Goal: Information Seeking & Learning: Check status

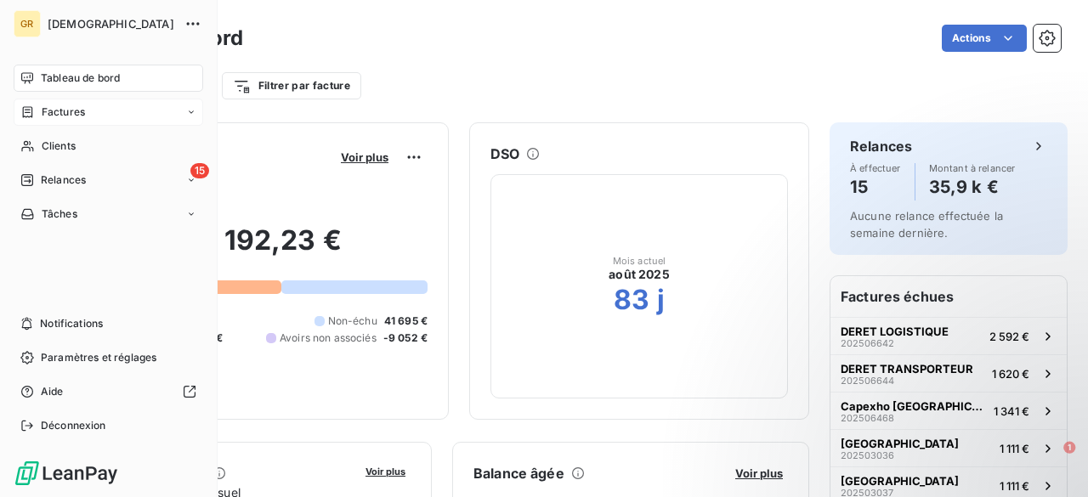
click at [37, 116] on div "Factures" at bounding box center [52, 112] width 65 height 15
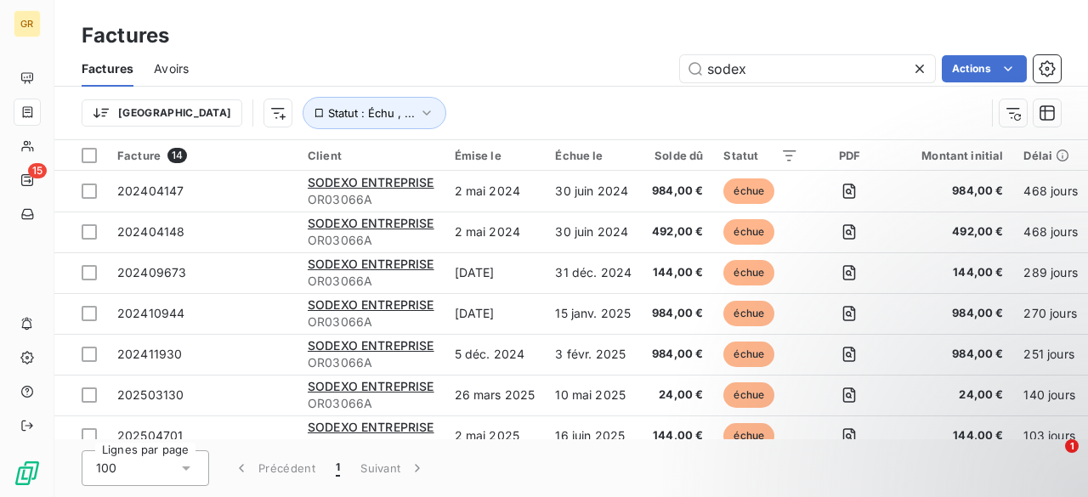
drag, startPoint x: 774, startPoint y: 74, endPoint x: 548, endPoint y: 67, distance: 226.3
click at [548, 67] on div "sodex Actions" at bounding box center [635, 68] width 852 height 27
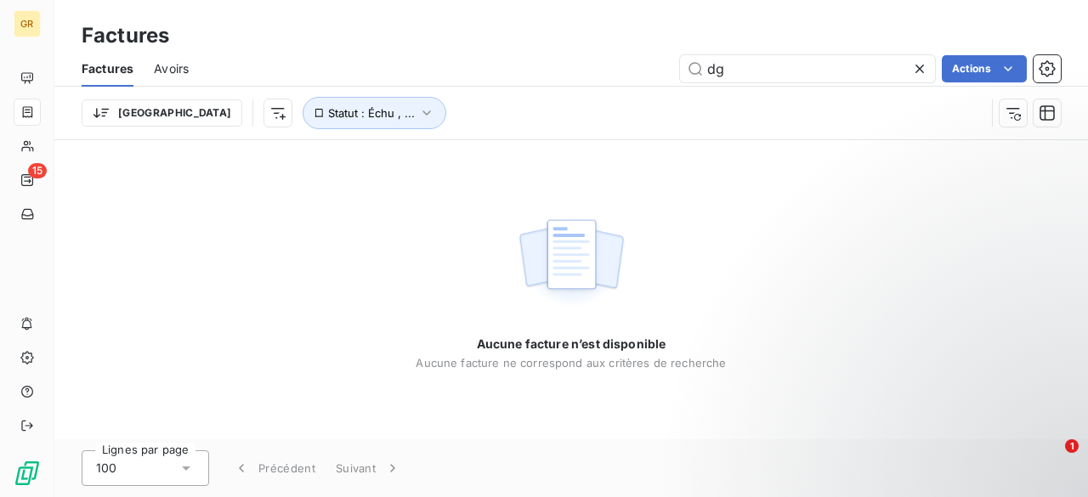
type input "d"
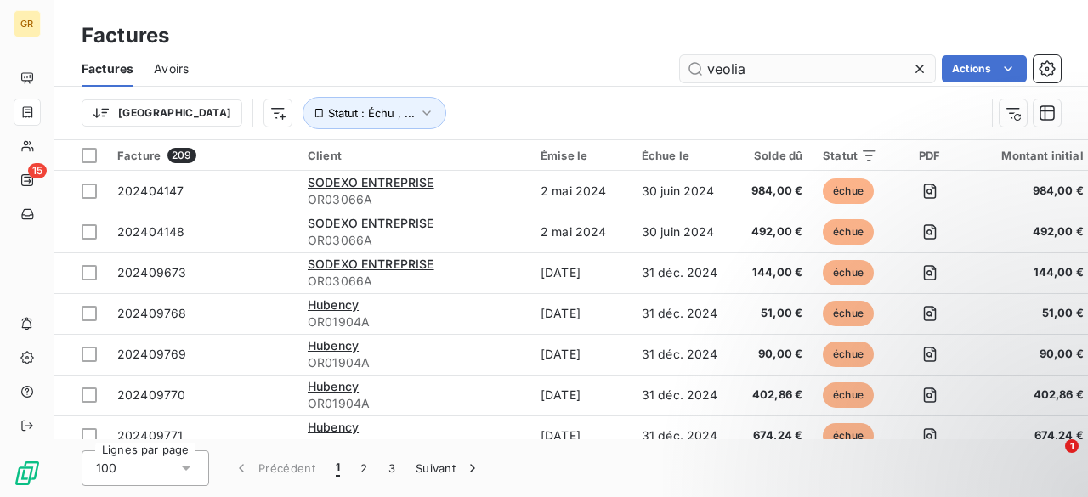
click at [828, 71] on input "veolia" at bounding box center [807, 68] width 255 height 27
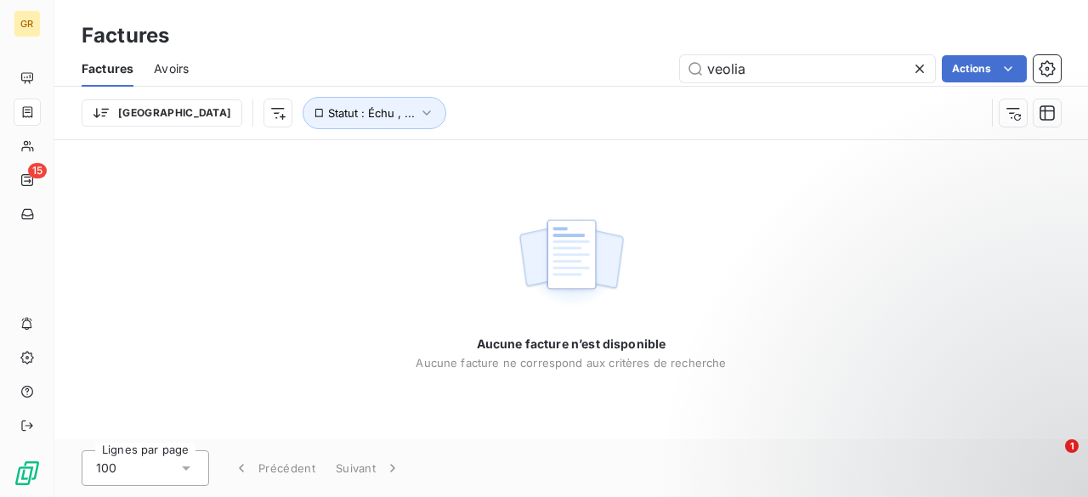
drag, startPoint x: 823, startPoint y: 65, endPoint x: 640, endPoint y: 76, distance: 183.1
click at [640, 76] on div "veolia Actions" at bounding box center [635, 68] width 852 height 27
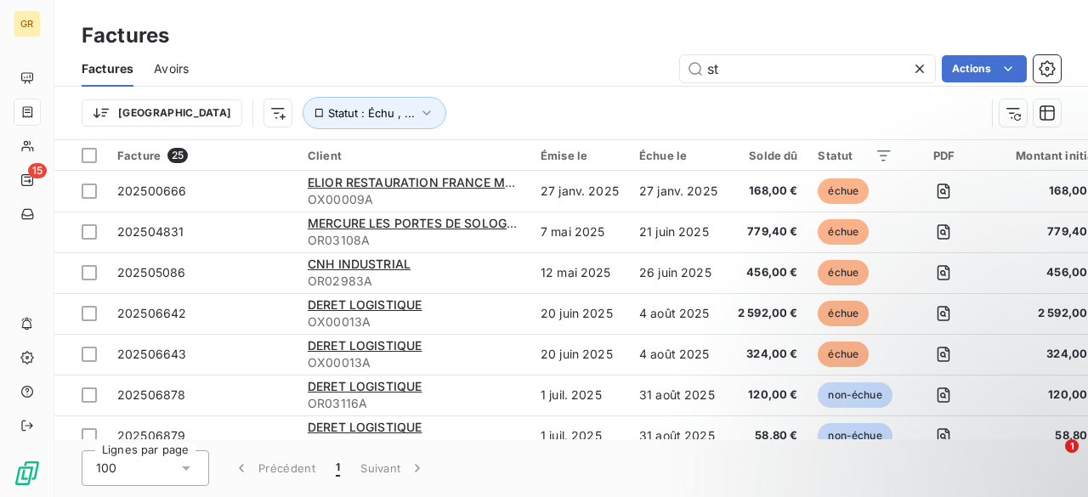
type input "s"
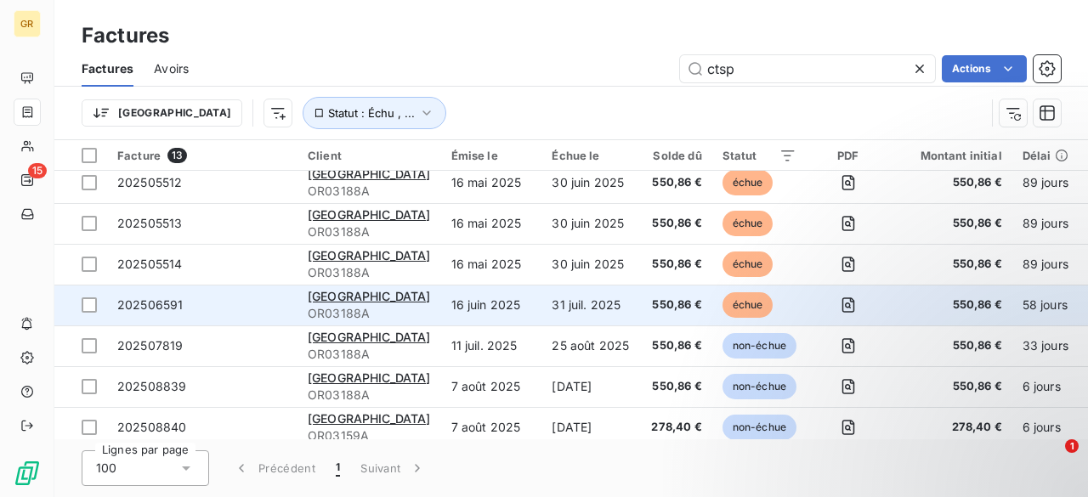
scroll to position [269, 0]
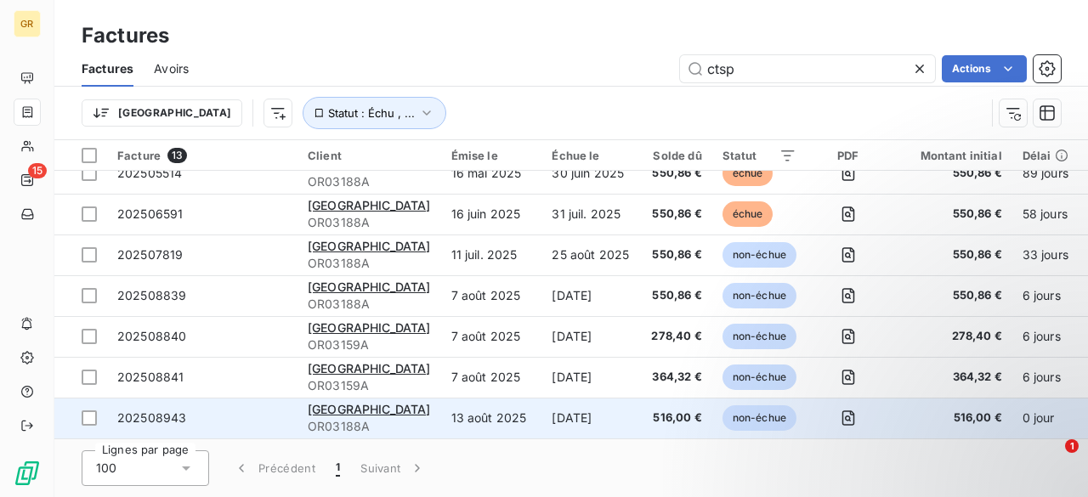
type input "ctsp"
click at [391, 418] on span "OR03188A" at bounding box center [369, 426] width 123 height 17
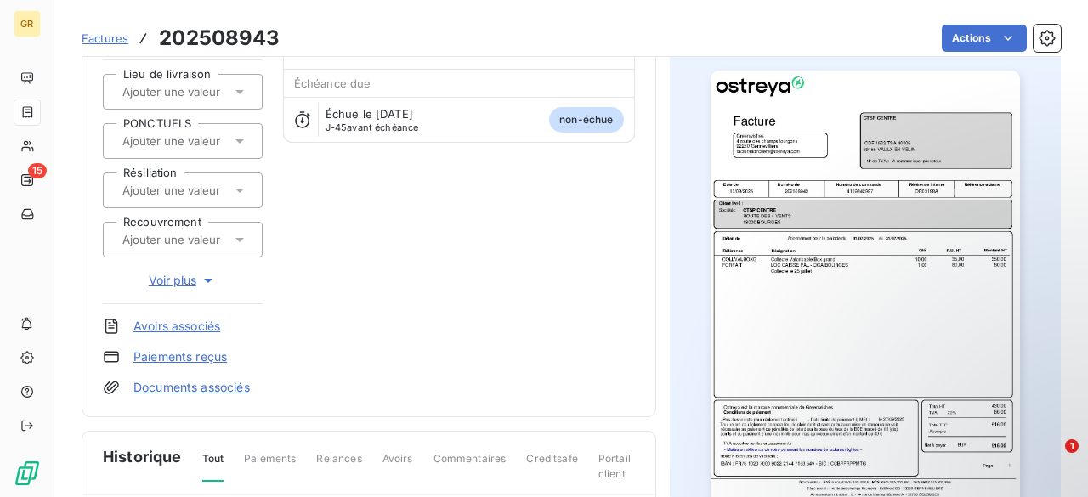
scroll to position [2, 0]
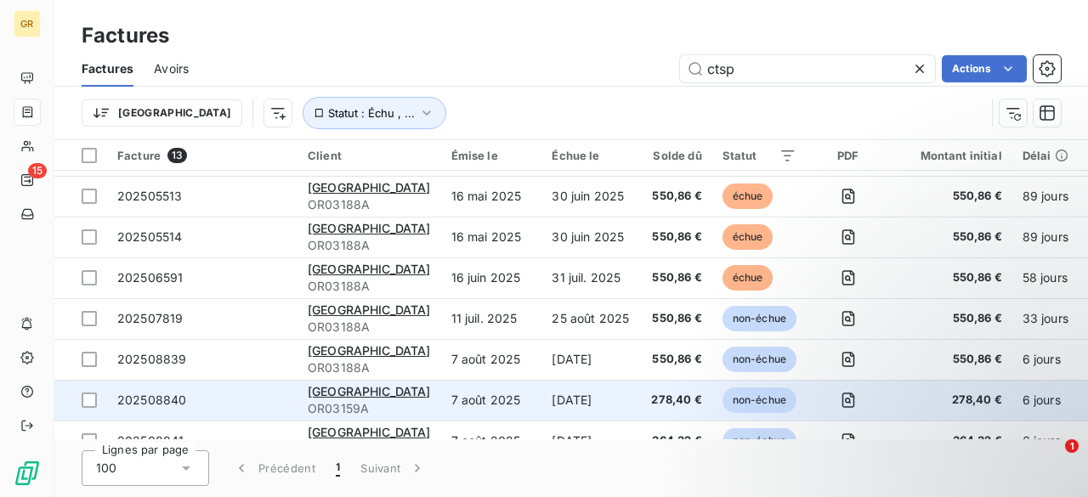
scroll to position [269, 0]
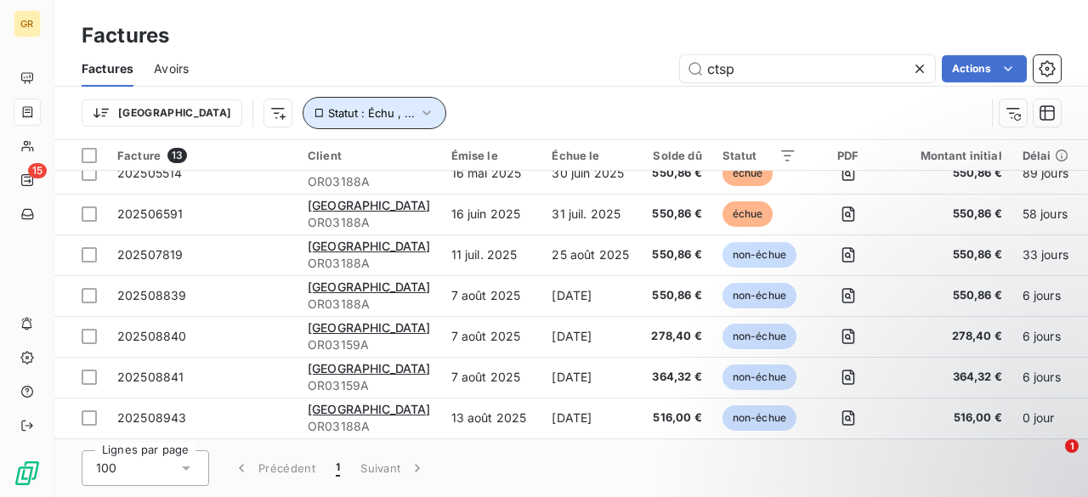
click at [321, 120] on button "Statut : Échu , ..." at bounding box center [375, 113] width 144 height 32
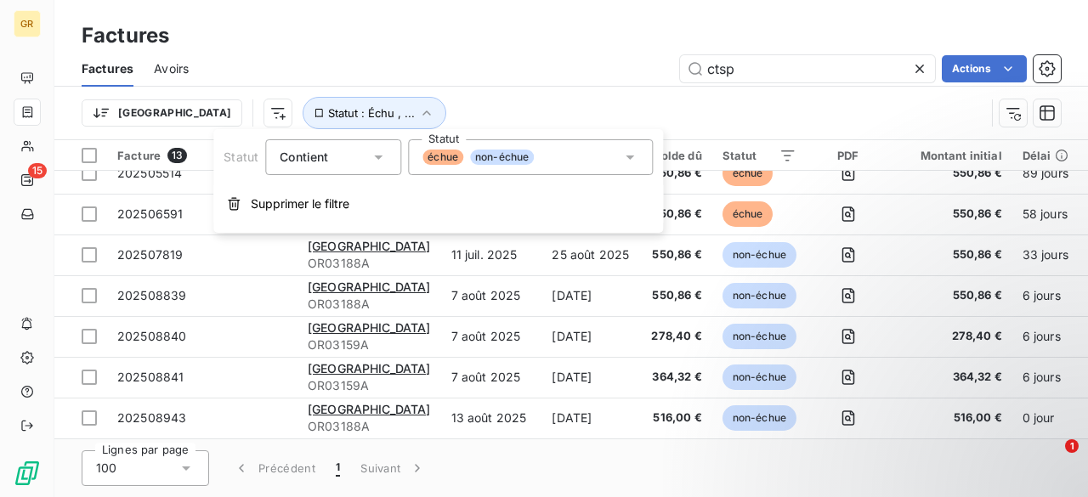
click at [549, 164] on div "échue non-échue" at bounding box center [530, 157] width 245 height 36
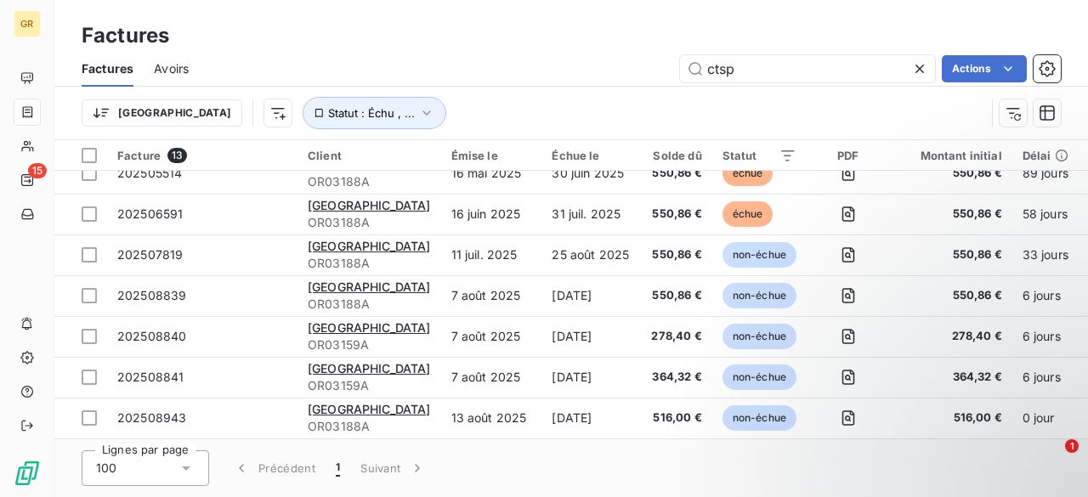
click at [477, 88] on div "Trier Statut : Échu , ..." at bounding box center [572, 113] width 980 height 53
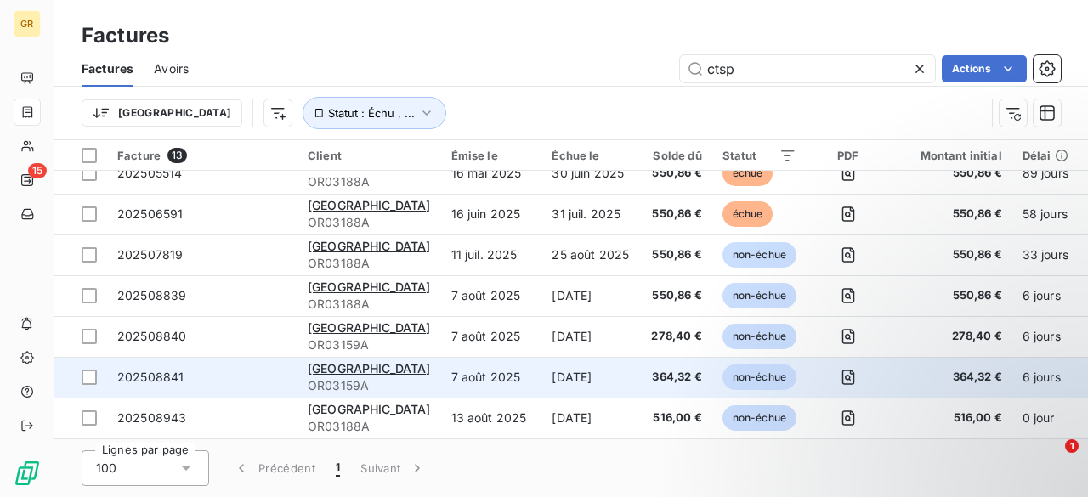
click at [542, 361] on td "[DATE]" at bounding box center [591, 377] width 98 height 41
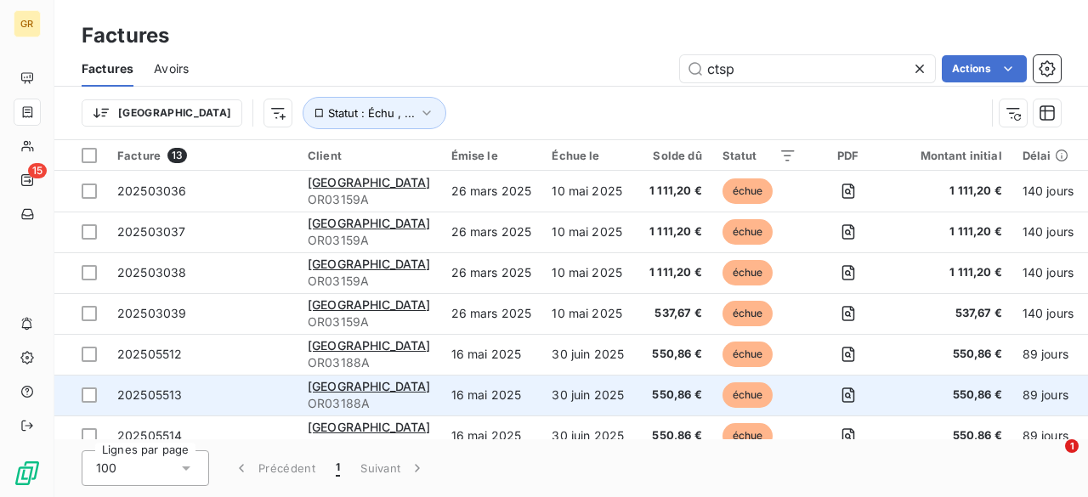
scroll to position [269, 0]
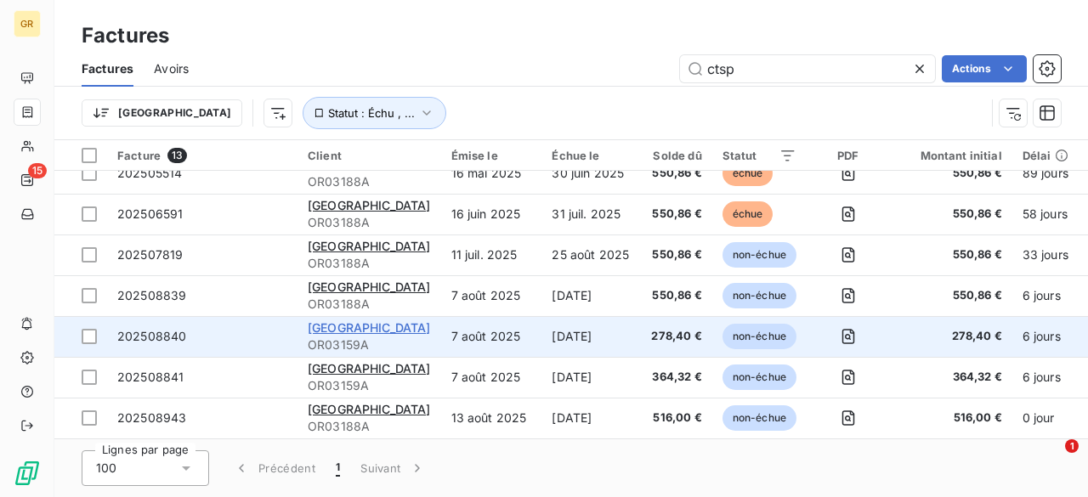
click at [327, 324] on span "[GEOGRAPHIC_DATA]" at bounding box center [369, 328] width 123 height 14
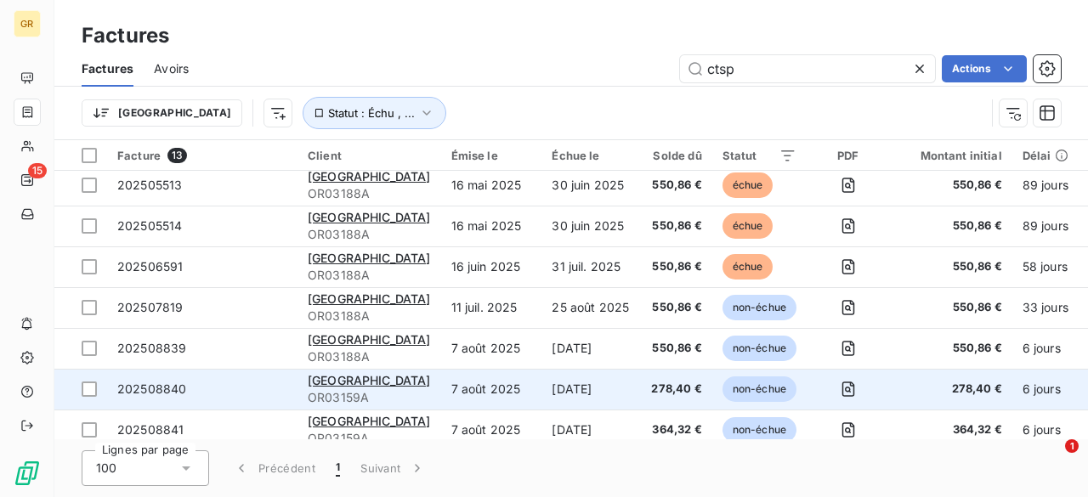
scroll to position [269, 0]
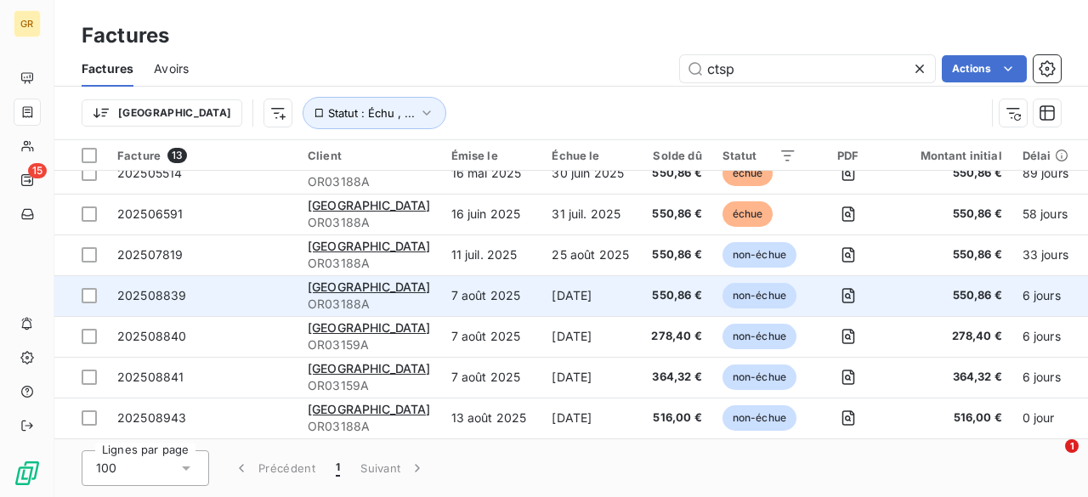
click at [350, 297] on span "OR03188A" at bounding box center [369, 304] width 123 height 17
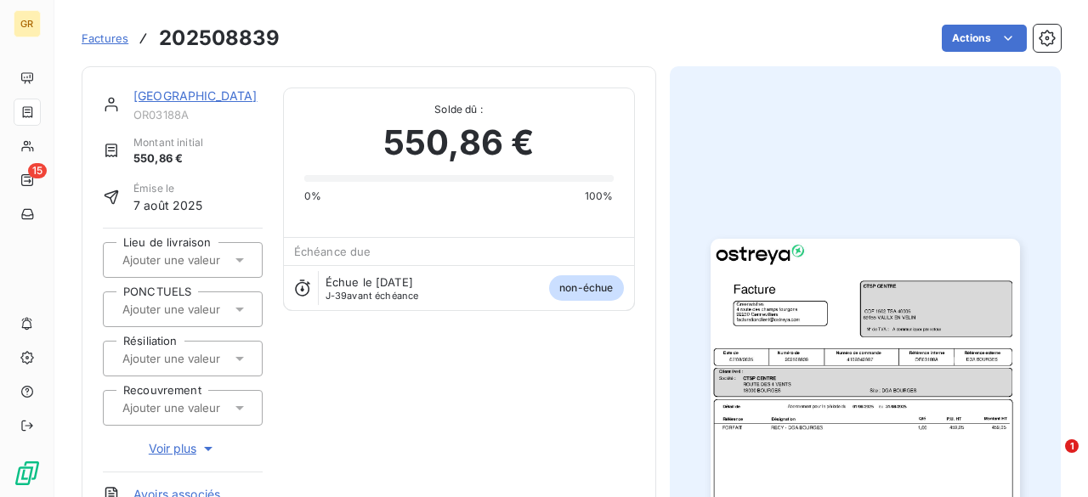
click at [808, 426] on img "button" at bounding box center [866, 457] width 310 height 437
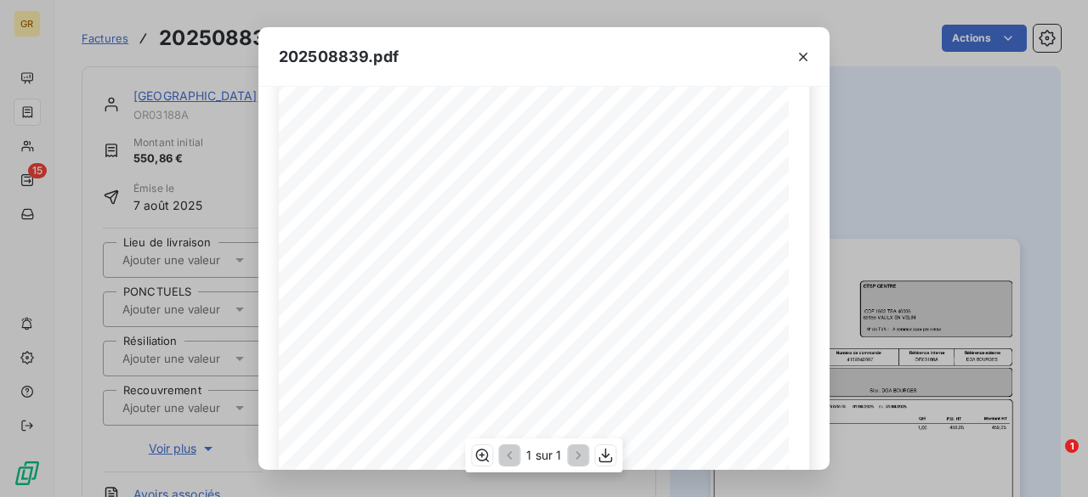
scroll to position [170, 0]
click at [809, 55] on icon "button" at bounding box center [803, 56] width 17 height 17
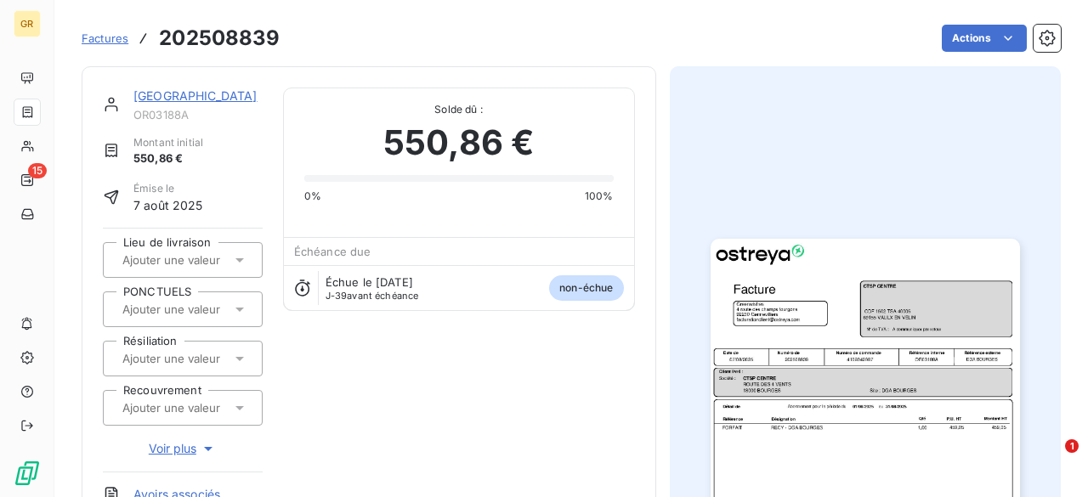
drag, startPoint x: 708, startPoint y: 156, endPoint x: 638, endPoint y: 161, distance: 69.9
click at [702, 157] on div at bounding box center [866, 457] width 392 height 782
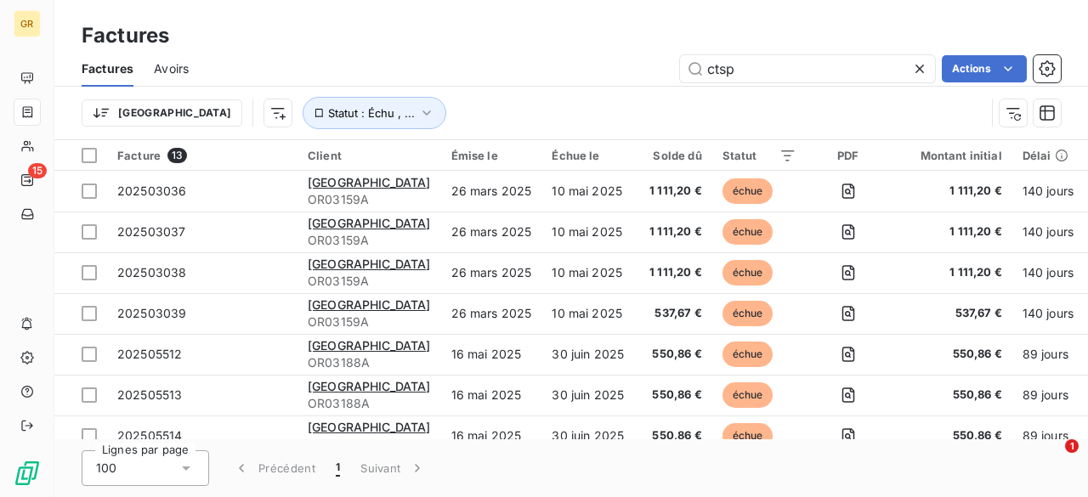
scroll to position [269, 0]
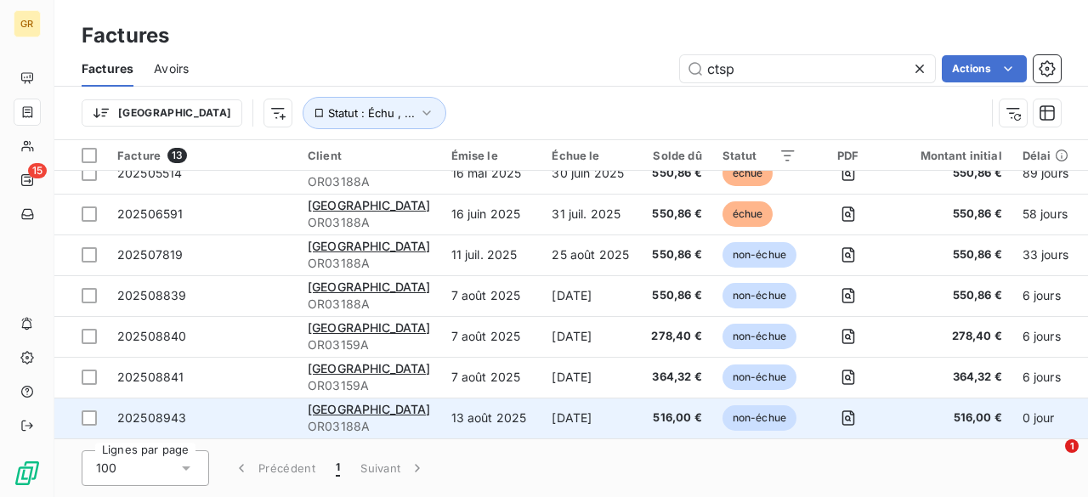
click at [367, 418] on span "OR03188A" at bounding box center [369, 426] width 123 height 17
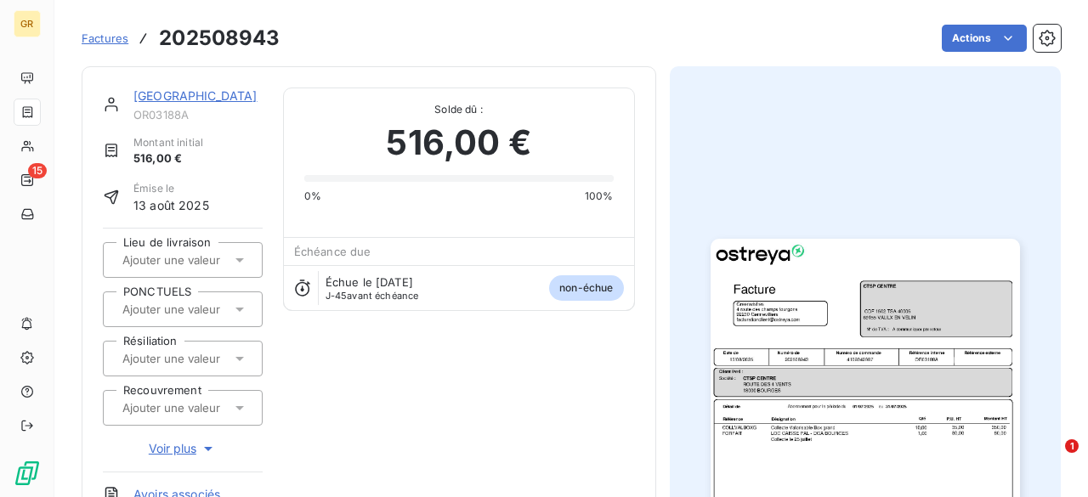
click at [903, 390] on img "button" at bounding box center [866, 457] width 310 height 437
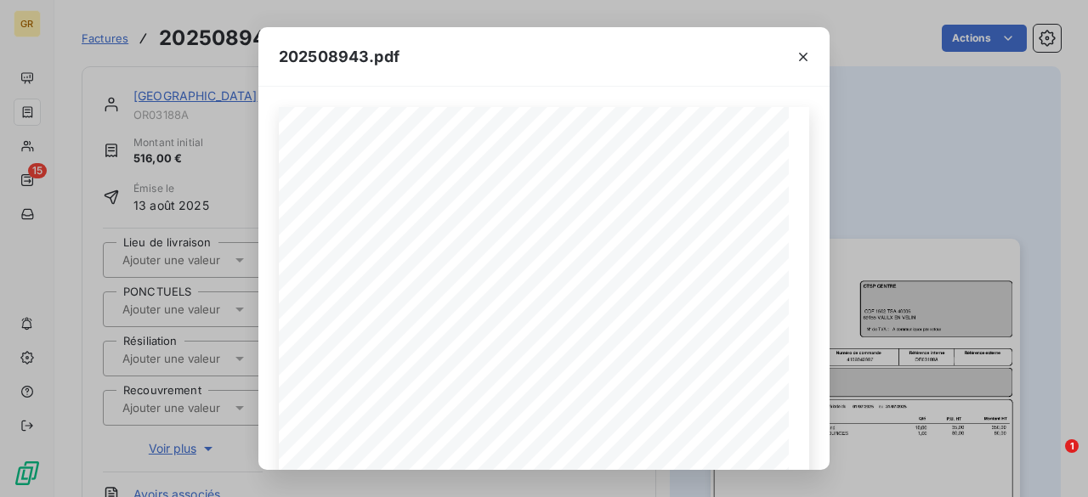
click at [870, 248] on div "202508943.pdf Référence interne Numéro de Date de Numéro de commande Référence …" at bounding box center [544, 248] width 1088 height 497
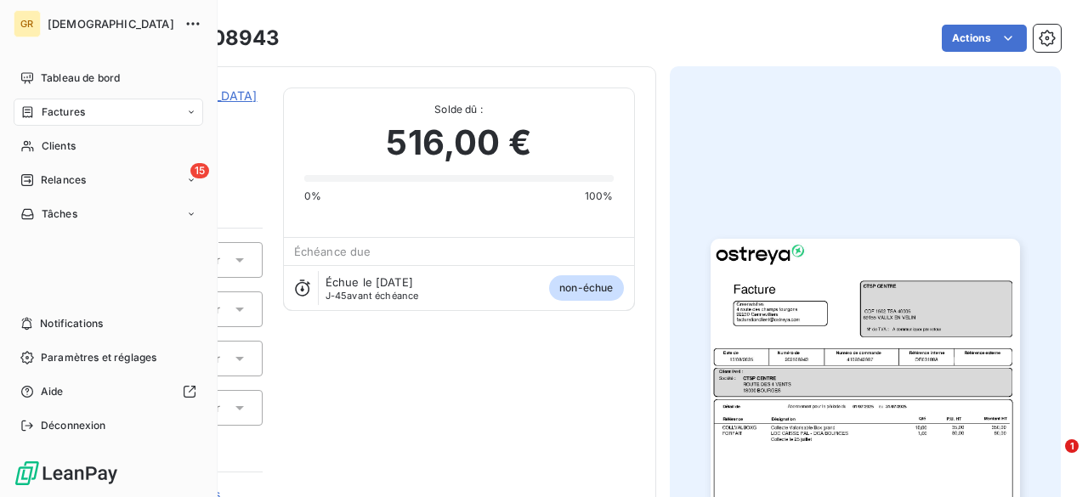
click at [141, 113] on div "Factures" at bounding box center [109, 112] width 190 height 27
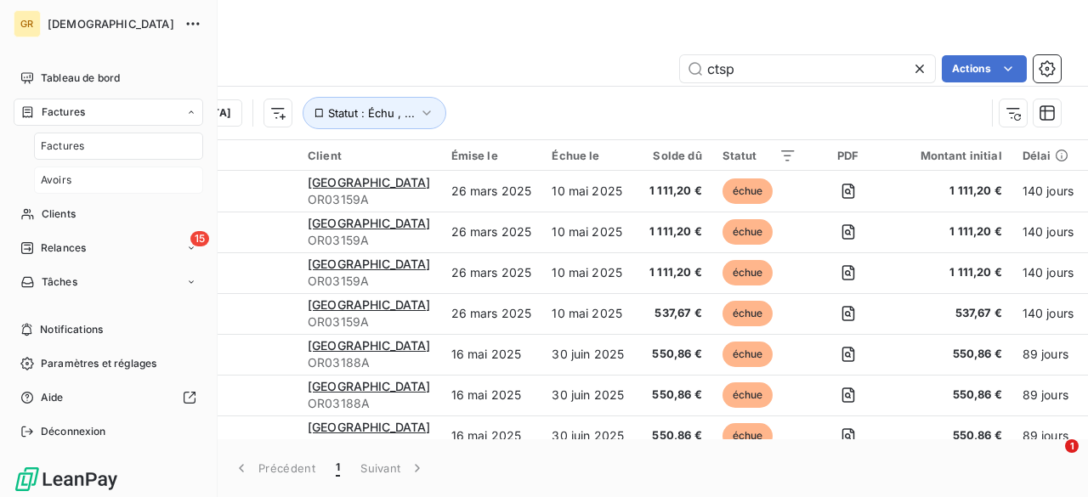
click at [83, 188] on div "Avoirs" at bounding box center [118, 180] width 169 height 27
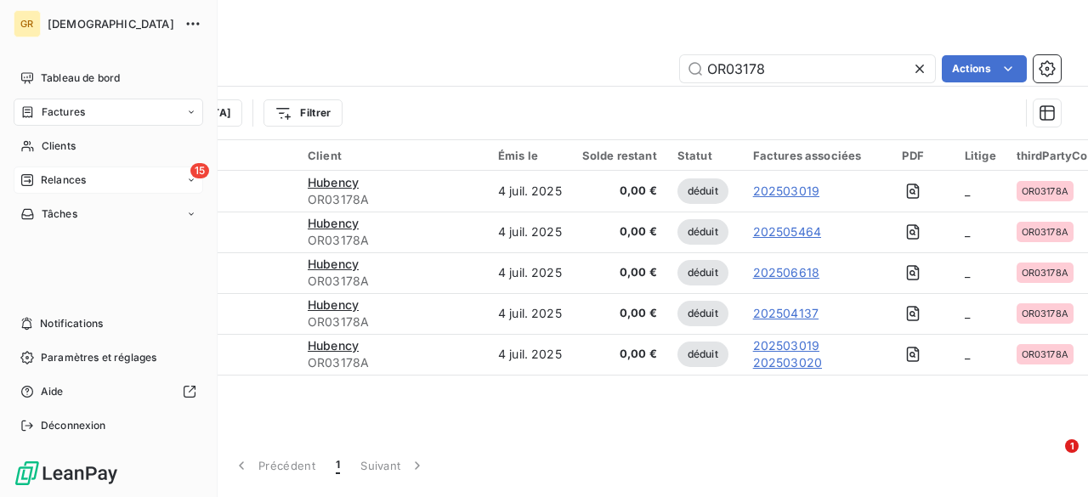
click at [63, 181] on span "Relances" at bounding box center [63, 180] width 45 height 15
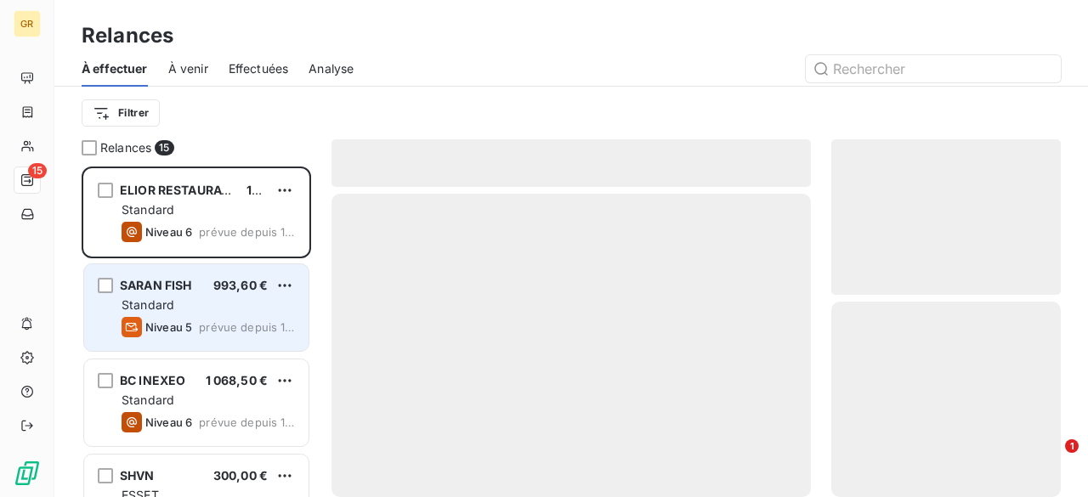
scroll to position [318, 216]
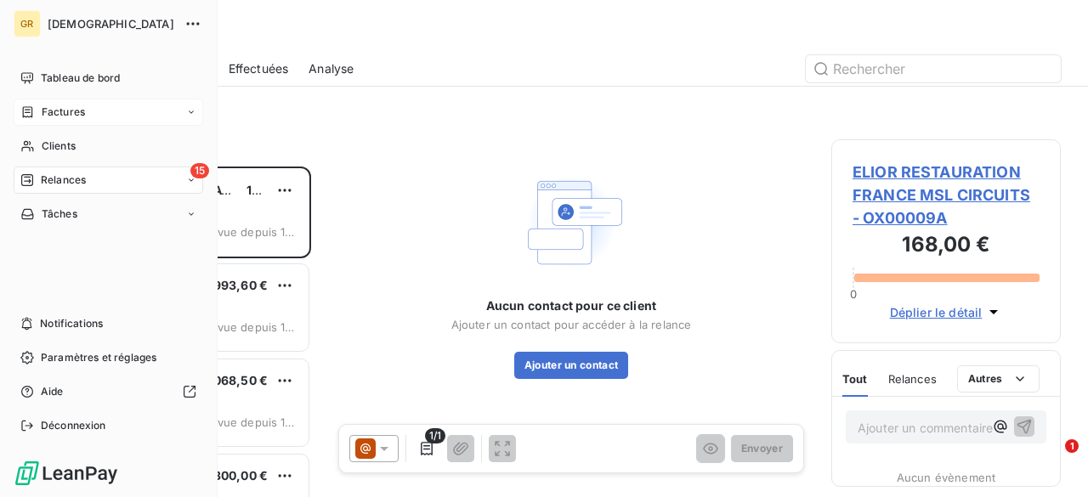
click at [47, 111] on span "Factures" at bounding box center [63, 112] width 43 height 15
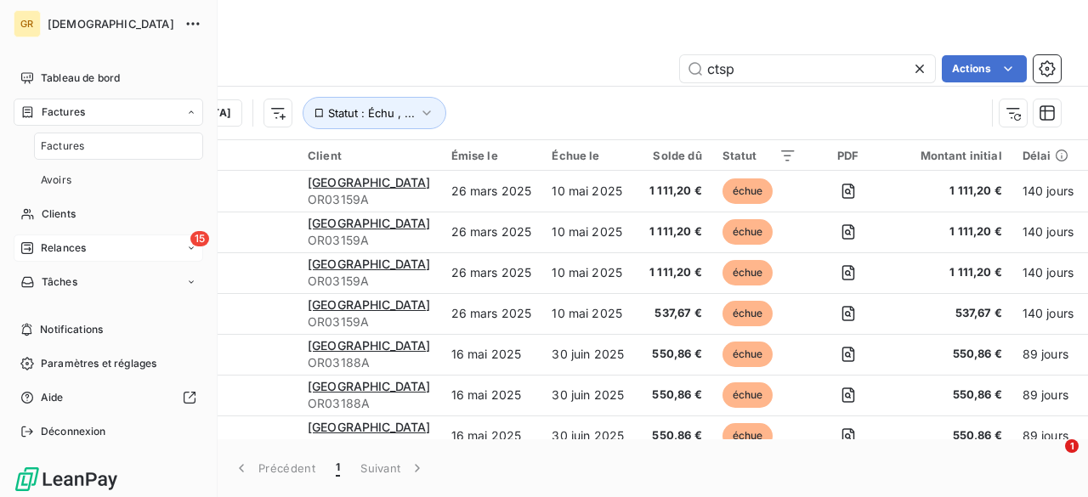
click at [94, 145] on div "Factures" at bounding box center [118, 146] width 169 height 27
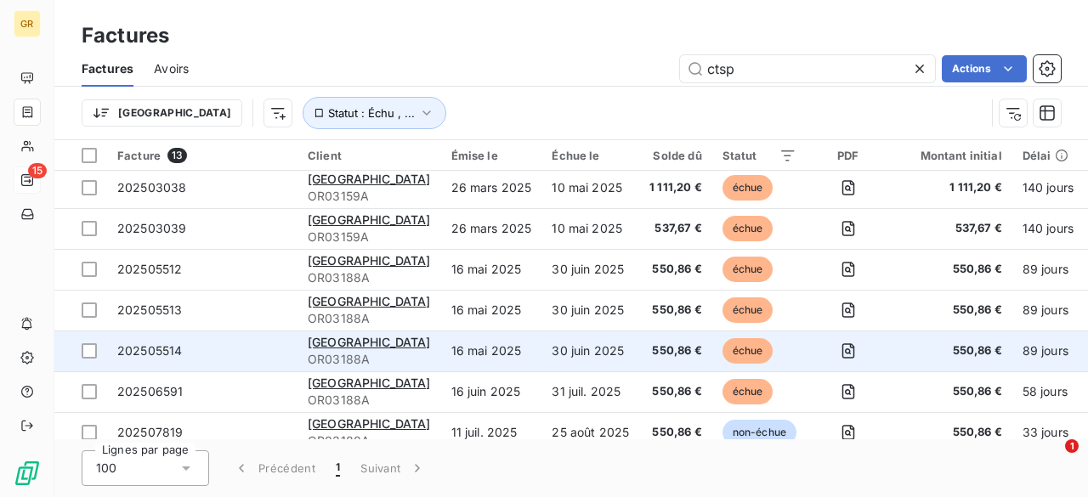
scroll to position [269, 0]
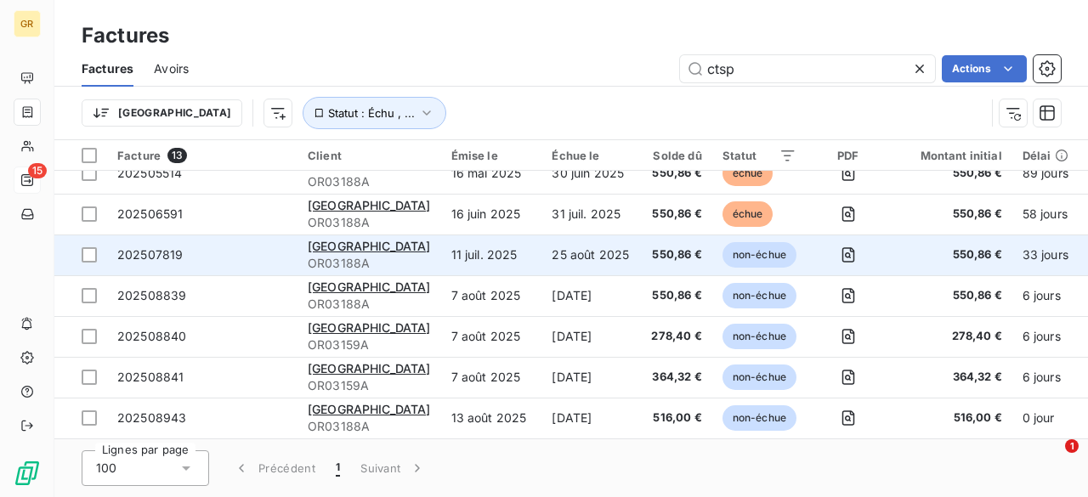
click at [230, 258] on td "202507819" at bounding box center [202, 255] width 190 height 41
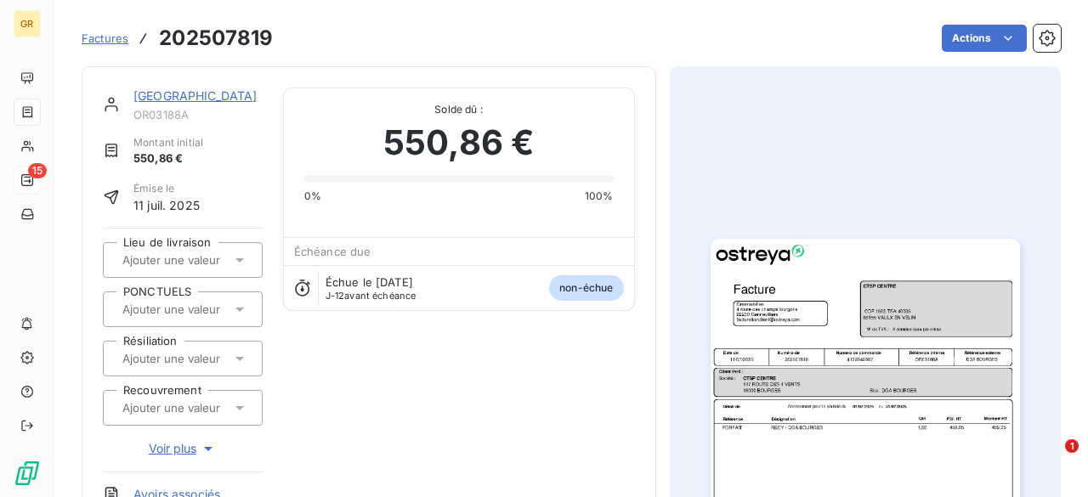
click at [771, 384] on img "button" at bounding box center [866, 457] width 310 height 437
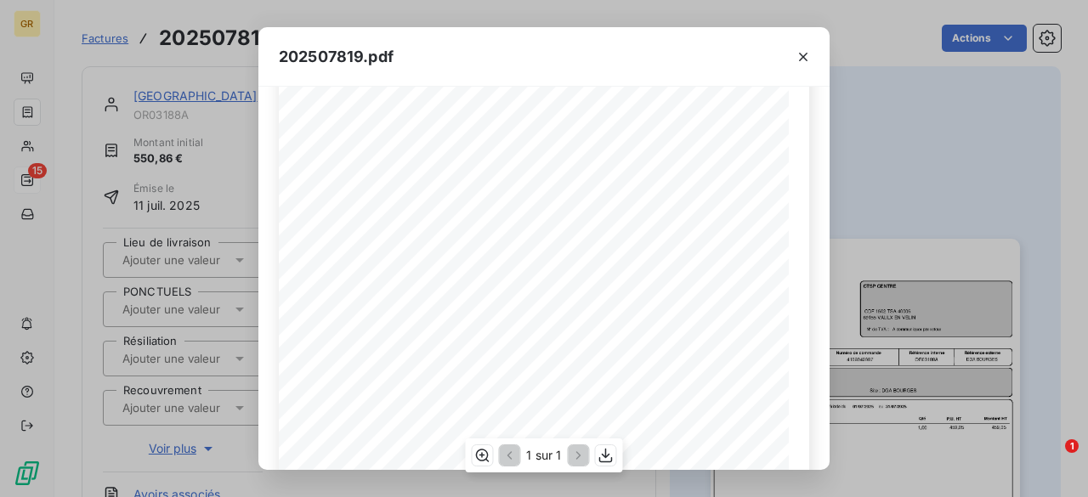
scroll to position [378, 0]
click at [605, 452] on icon "button" at bounding box center [607, 455] width 14 height 14
click at [167, 193] on div "202507819.pdf Référence interne Numéro de Date de Numéro de commande Référence …" at bounding box center [544, 248] width 1088 height 497
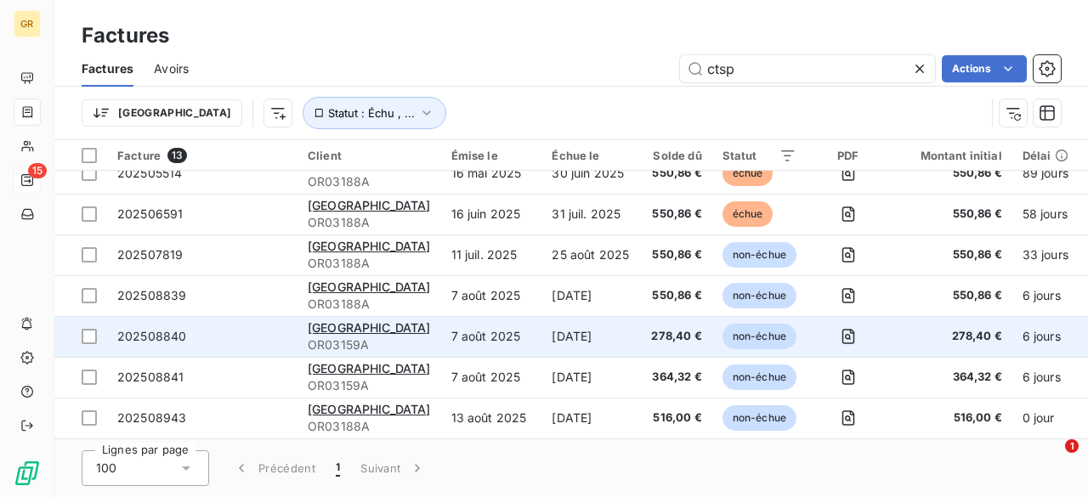
scroll to position [269, 0]
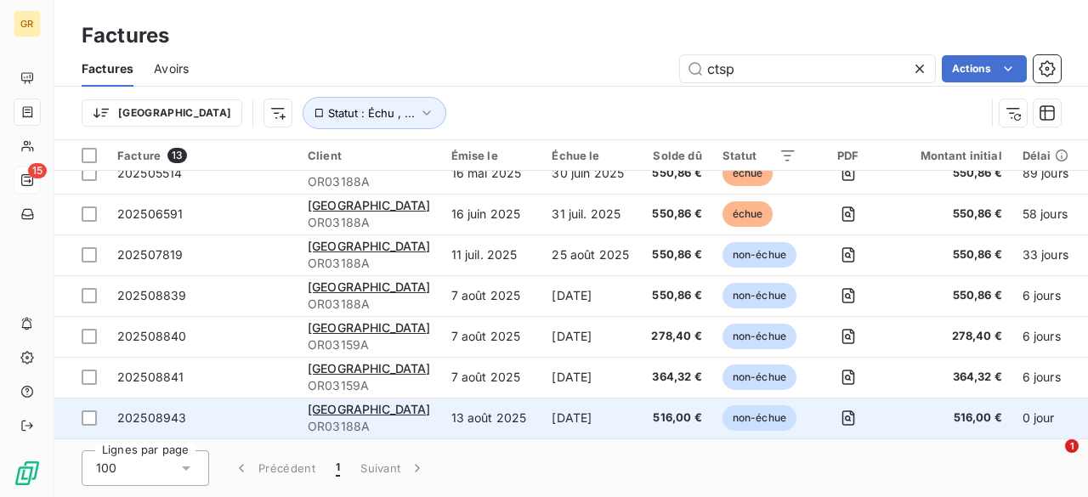
click at [454, 407] on td "13 août 2025" at bounding box center [491, 418] width 101 height 41
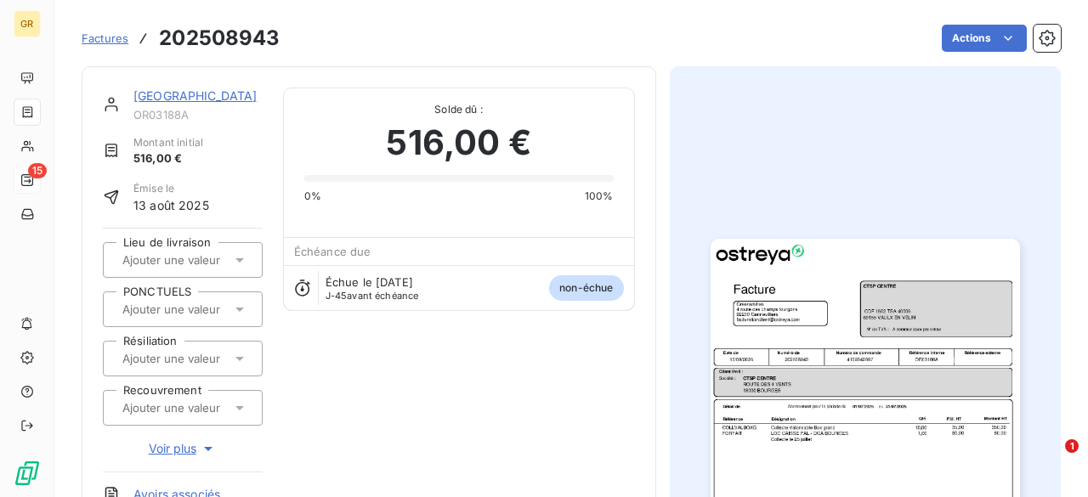
click at [907, 435] on img "button" at bounding box center [866, 457] width 310 height 437
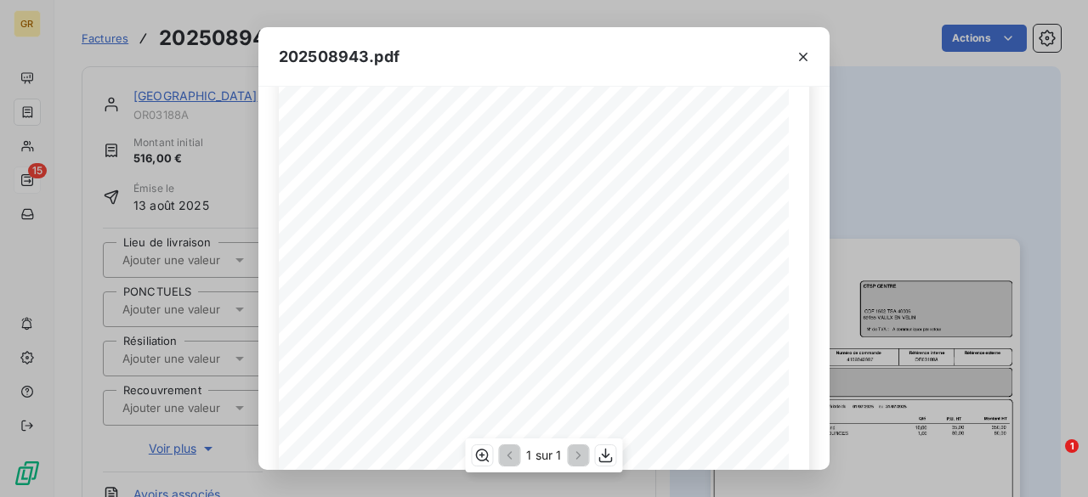
scroll to position [37, 0]
click at [609, 456] on icon "button" at bounding box center [607, 455] width 14 height 14
click at [898, 191] on div "202508943.pdf Référence interne Numéro de Date de Numéro de commande Référence …" at bounding box center [544, 248] width 1088 height 497
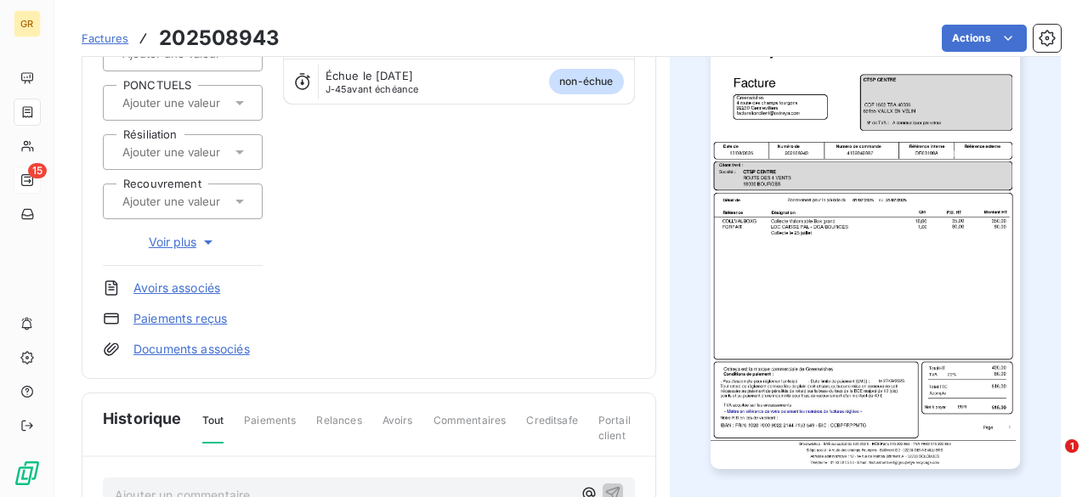
scroll to position [340, 0]
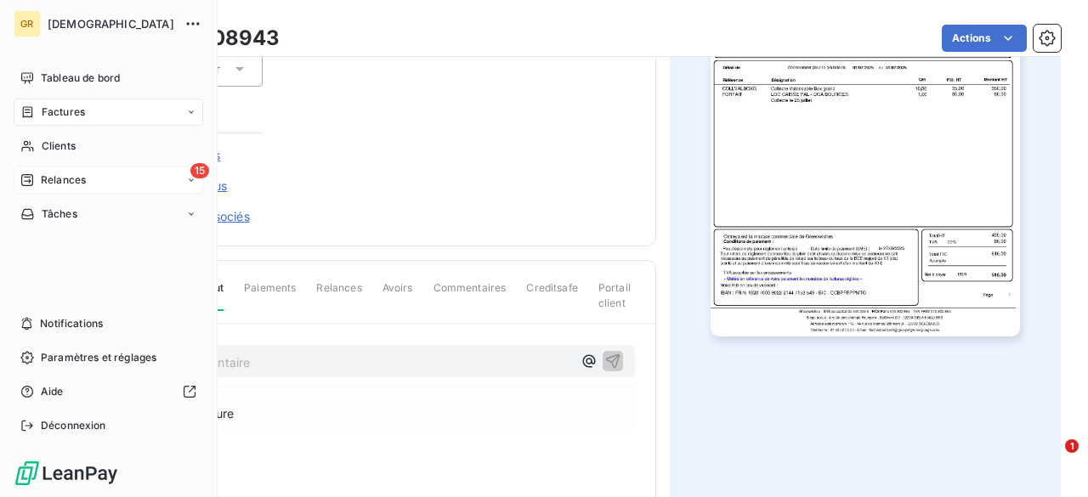
click at [63, 28] on span "[DEMOGRAPHIC_DATA]" at bounding box center [111, 24] width 127 height 14
click at [82, 74] on span "Tableau de bord" at bounding box center [80, 78] width 79 height 15
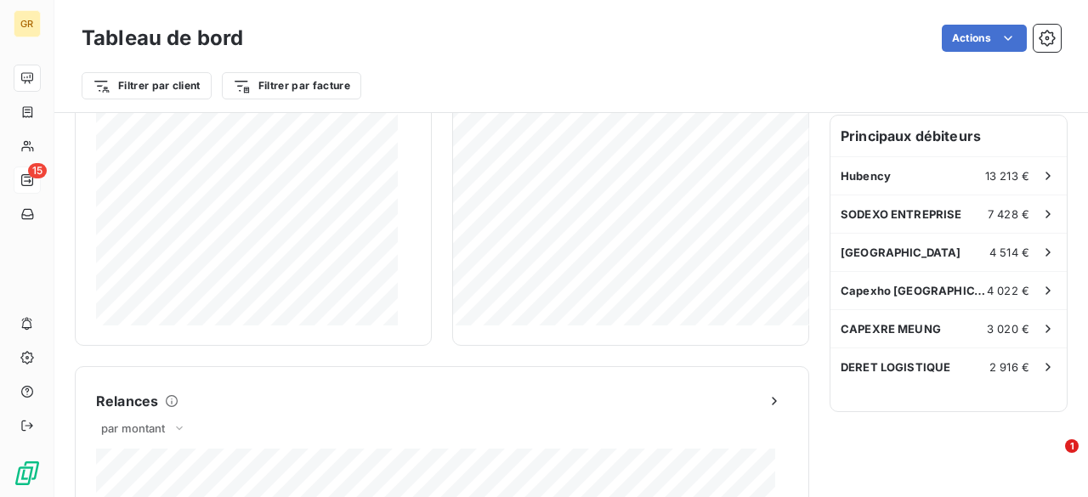
scroll to position [224, 0]
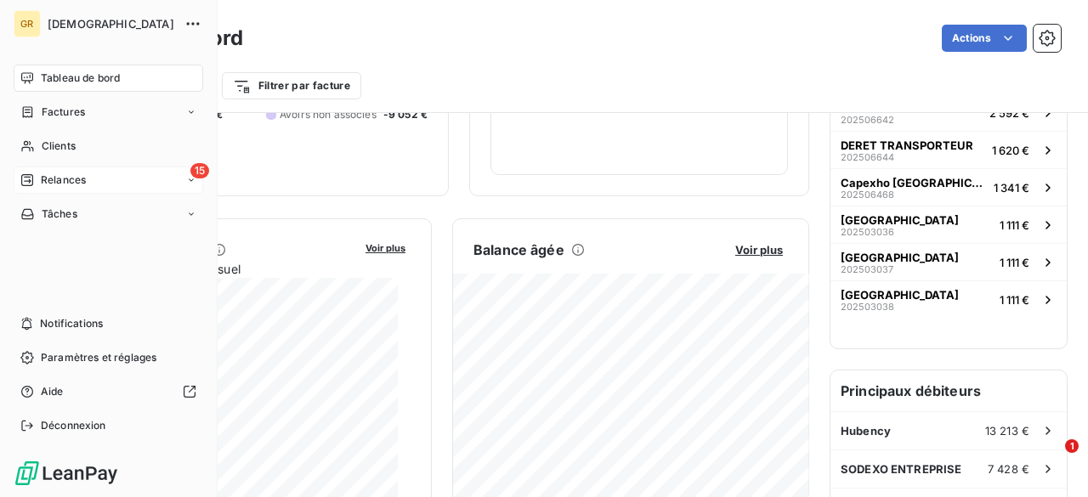
click at [86, 182] on div "15 Relances" at bounding box center [109, 180] width 190 height 27
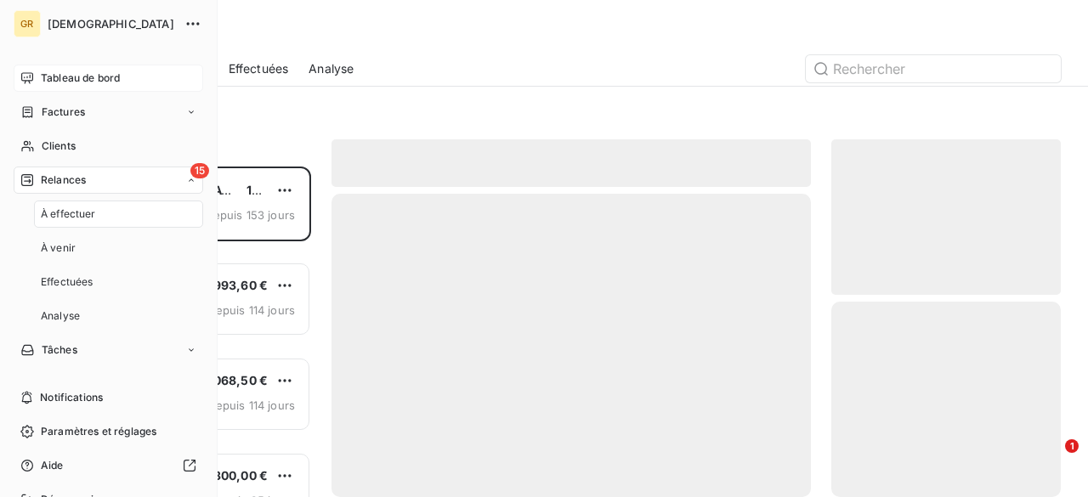
scroll to position [318, 216]
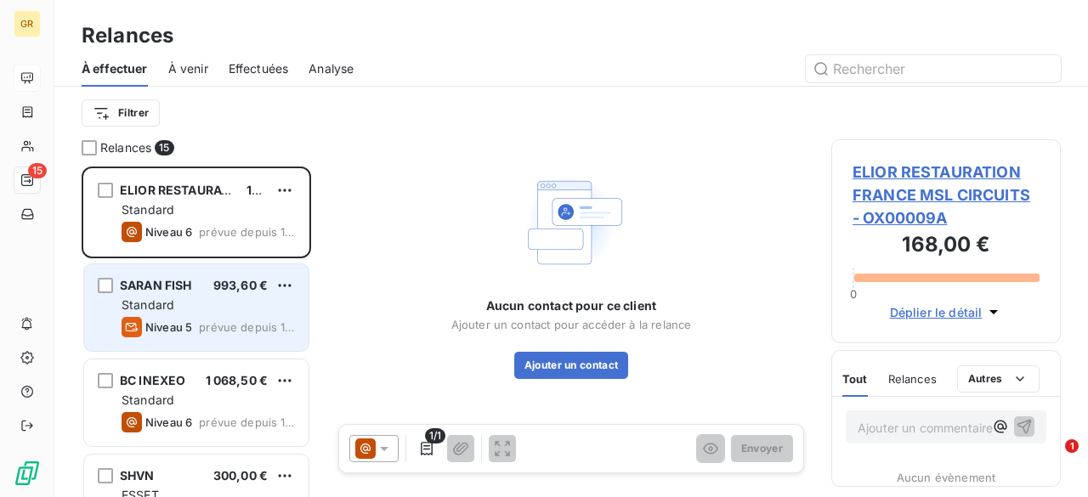
click at [192, 306] on div "Standard" at bounding box center [208, 305] width 173 height 17
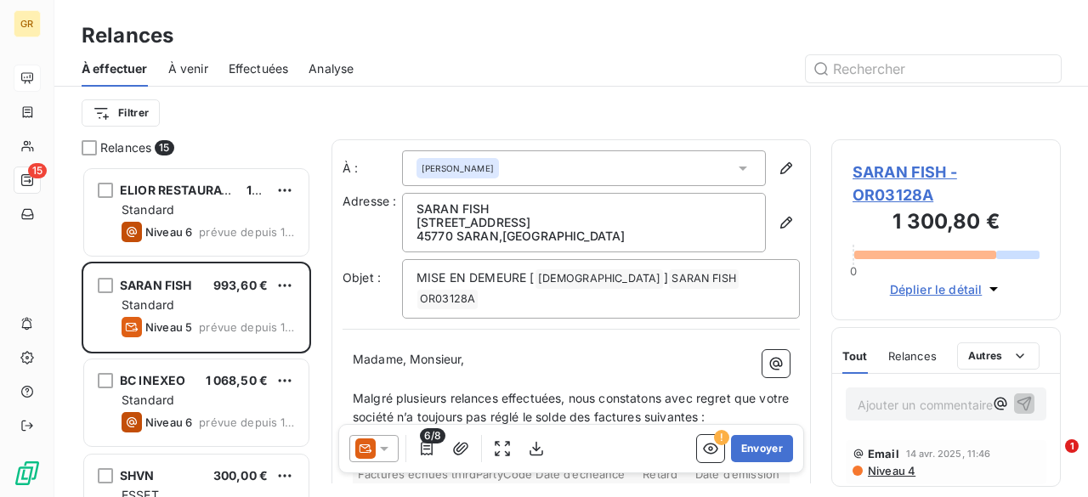
click at [588, 168] on div "[PERSON_NAME]" at bounding box center [584, 169] width 364 height 36
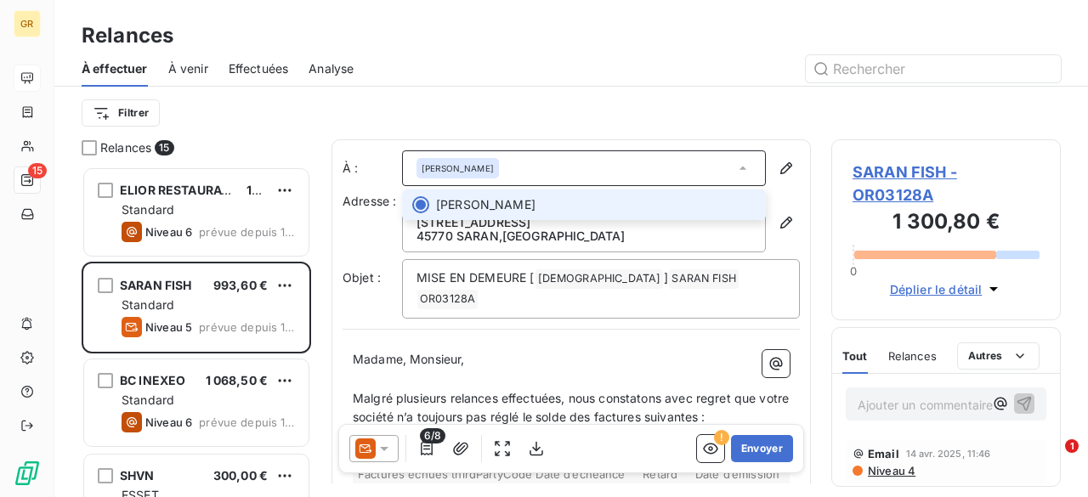
drag, startPoint x: 470, startPoint y: 76, endPoint x: 446, endPoint y: 97, distance: 32.6
click at [469, 76] on div at bounding box center [717, 68] width 687 height 27
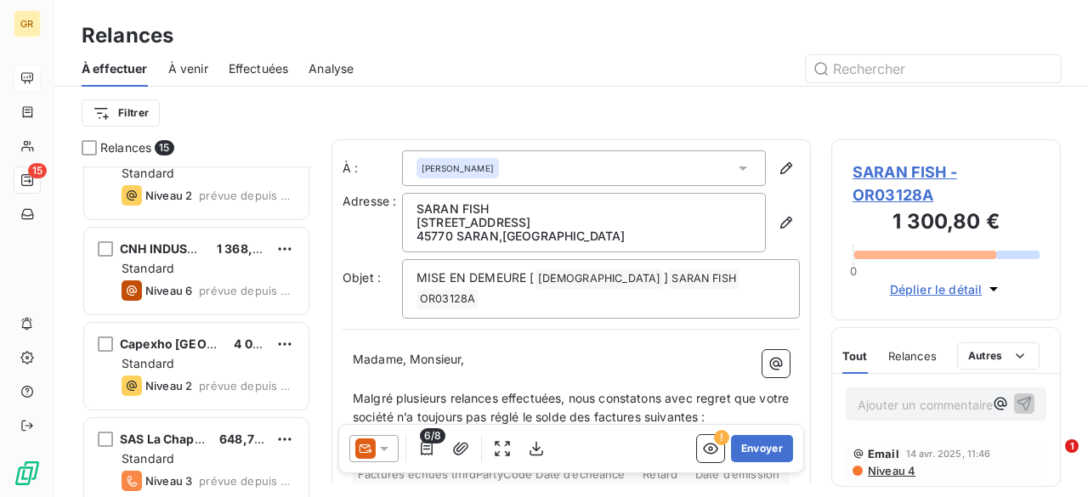
scroll to position [1098, 0]
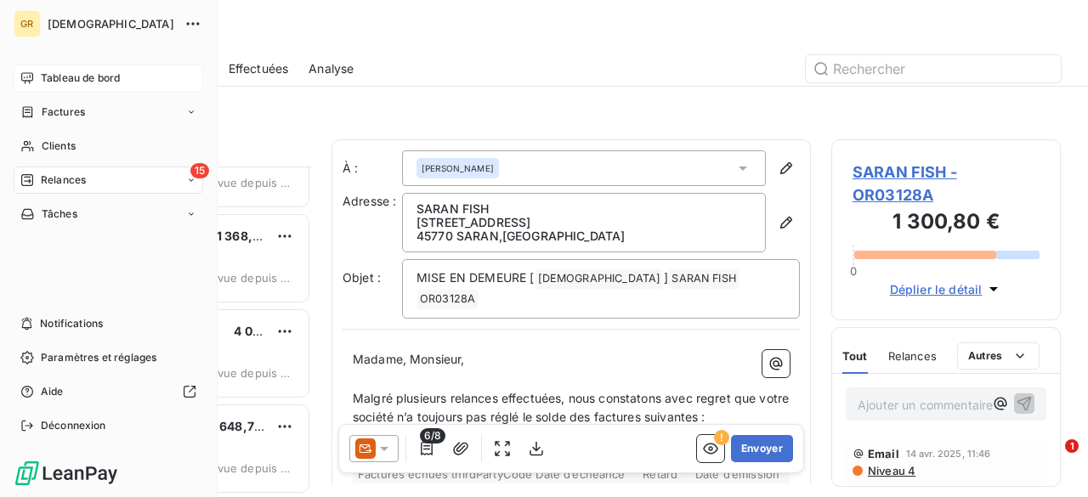
click at [31, 69] on div "Tableau de bord" at bounding box center [109, 78] width 190 height 27
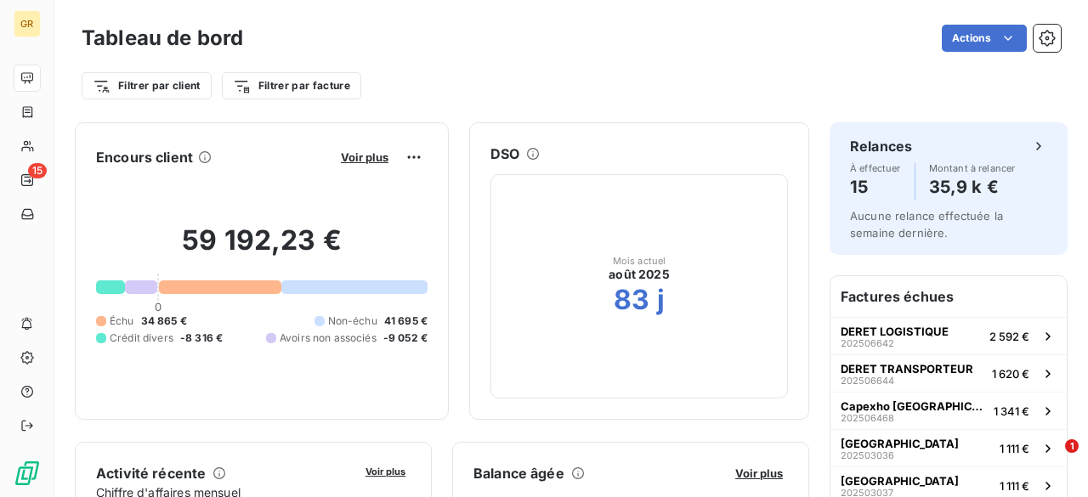
click at [336, 147] on div "Voir plus" at bounding box center [382, 157] width 92 height 27
click at [341, 151] on span "Voir plus" at bounding box center [365, 158] width 48 height 14
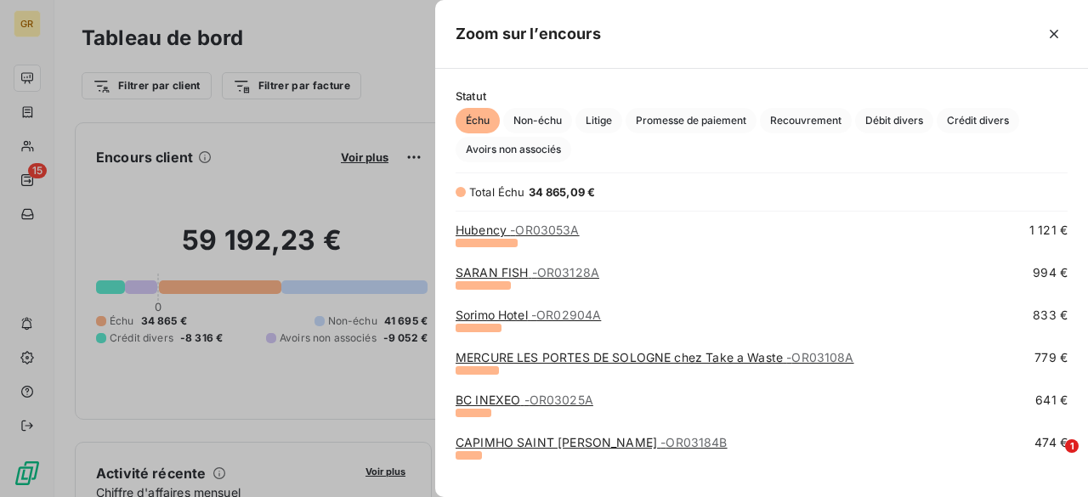
scroll to position [510, 0]
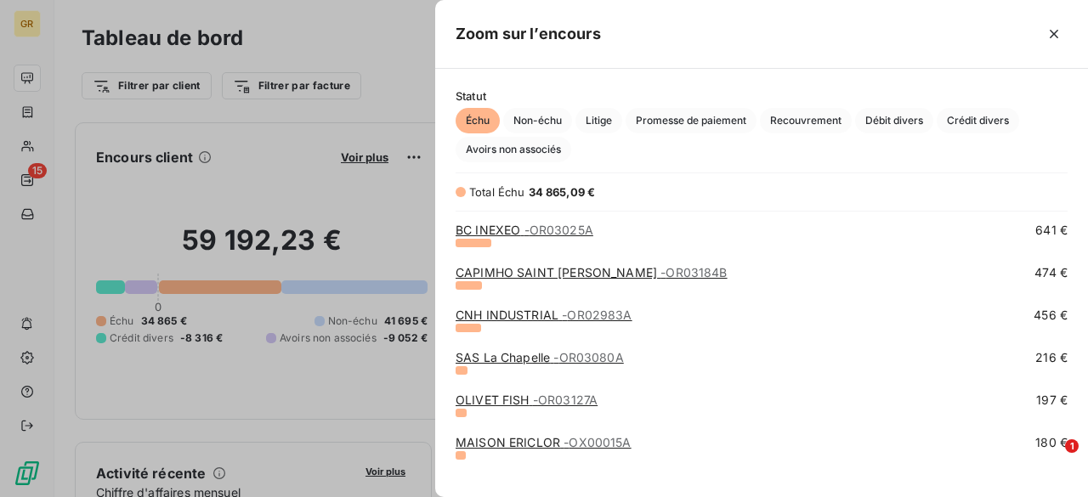
click at [673, 47] on div at bounding box center [834, 33] width 467 height 27
click at [323, 416] on div at bounding box center [544, 248] width 1088 height 497
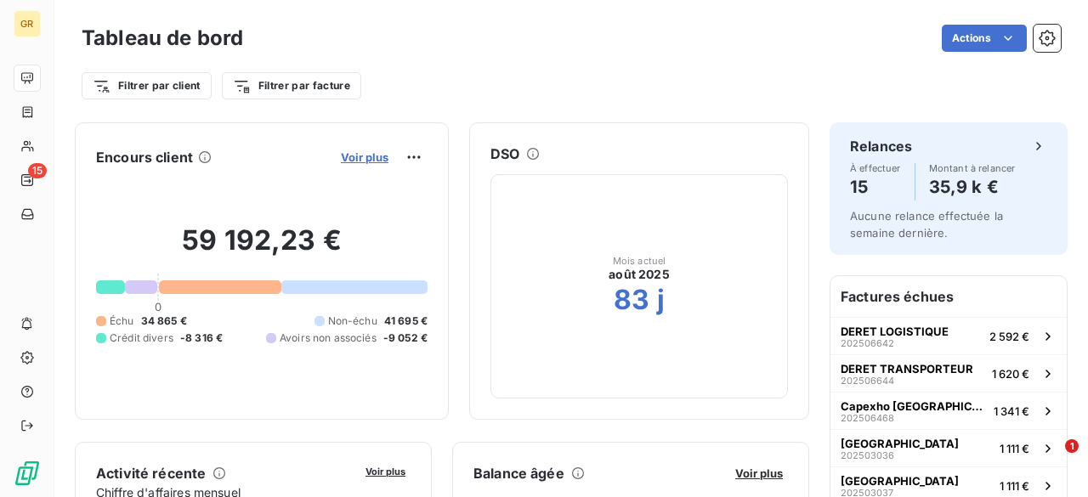
click at [353, 162] on span "Voir plus" at bounding box center [365, 158] width 48 height 14
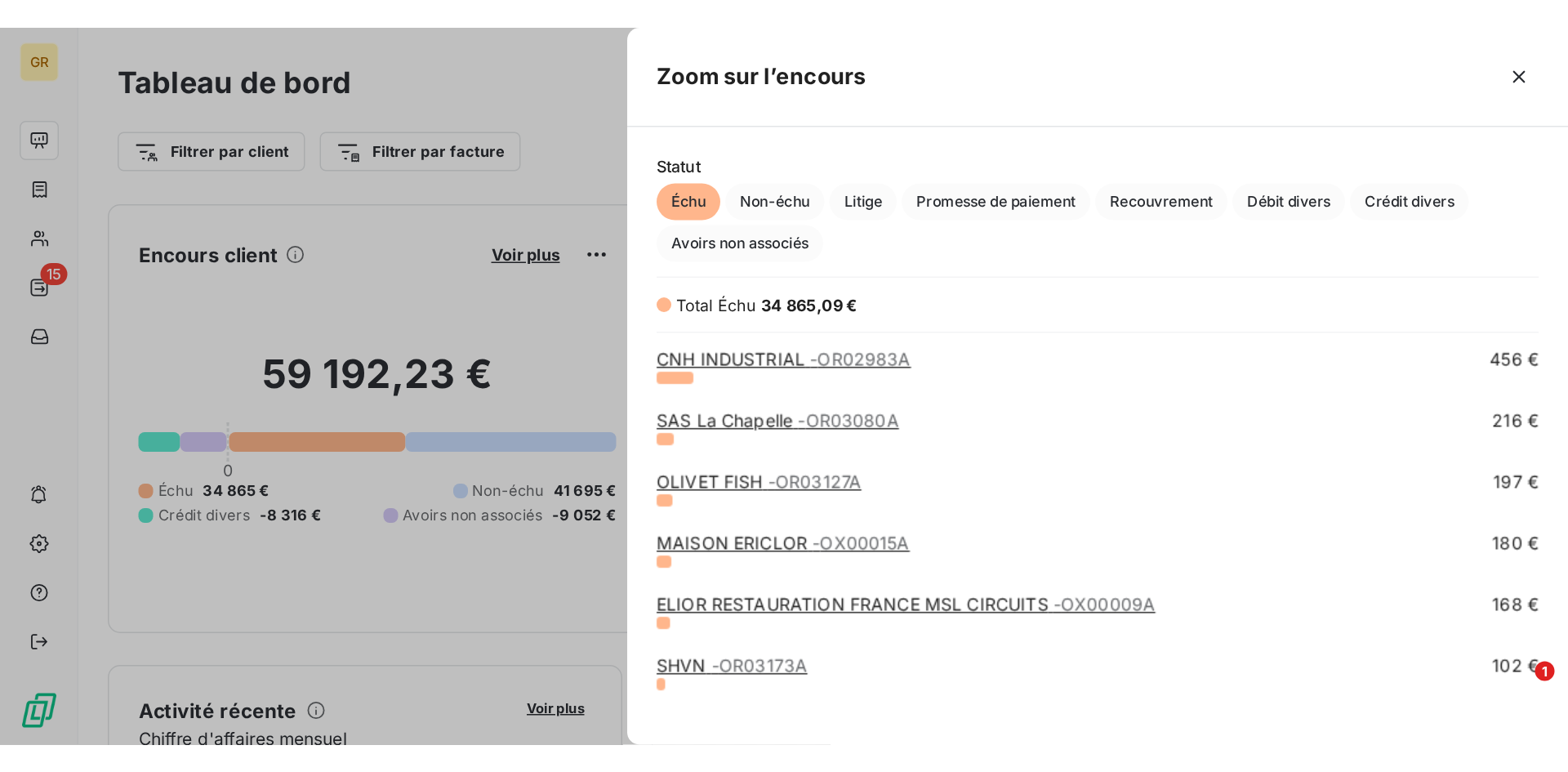
scroll to position [630, 0]
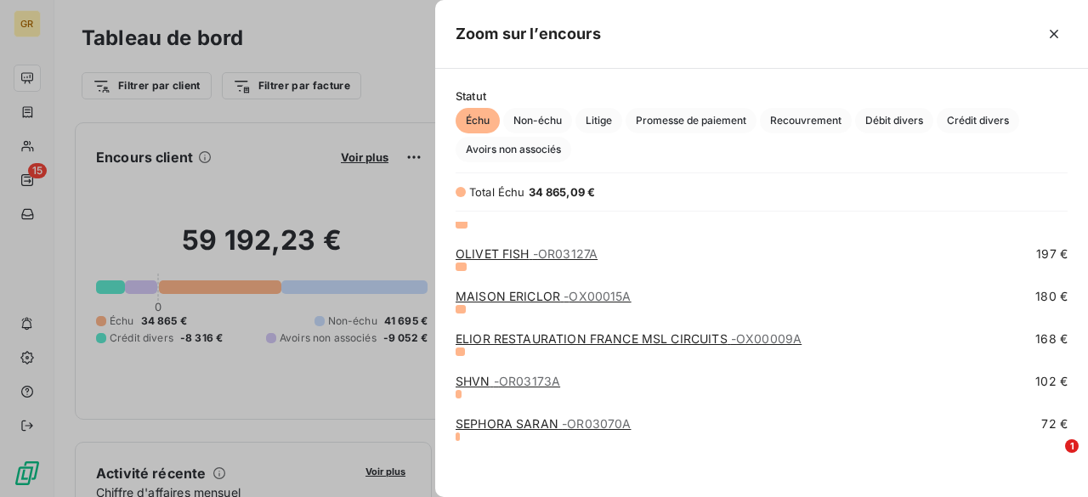
click at [355, 190] on div at bounding box center [544, 248] width 1088 height 497
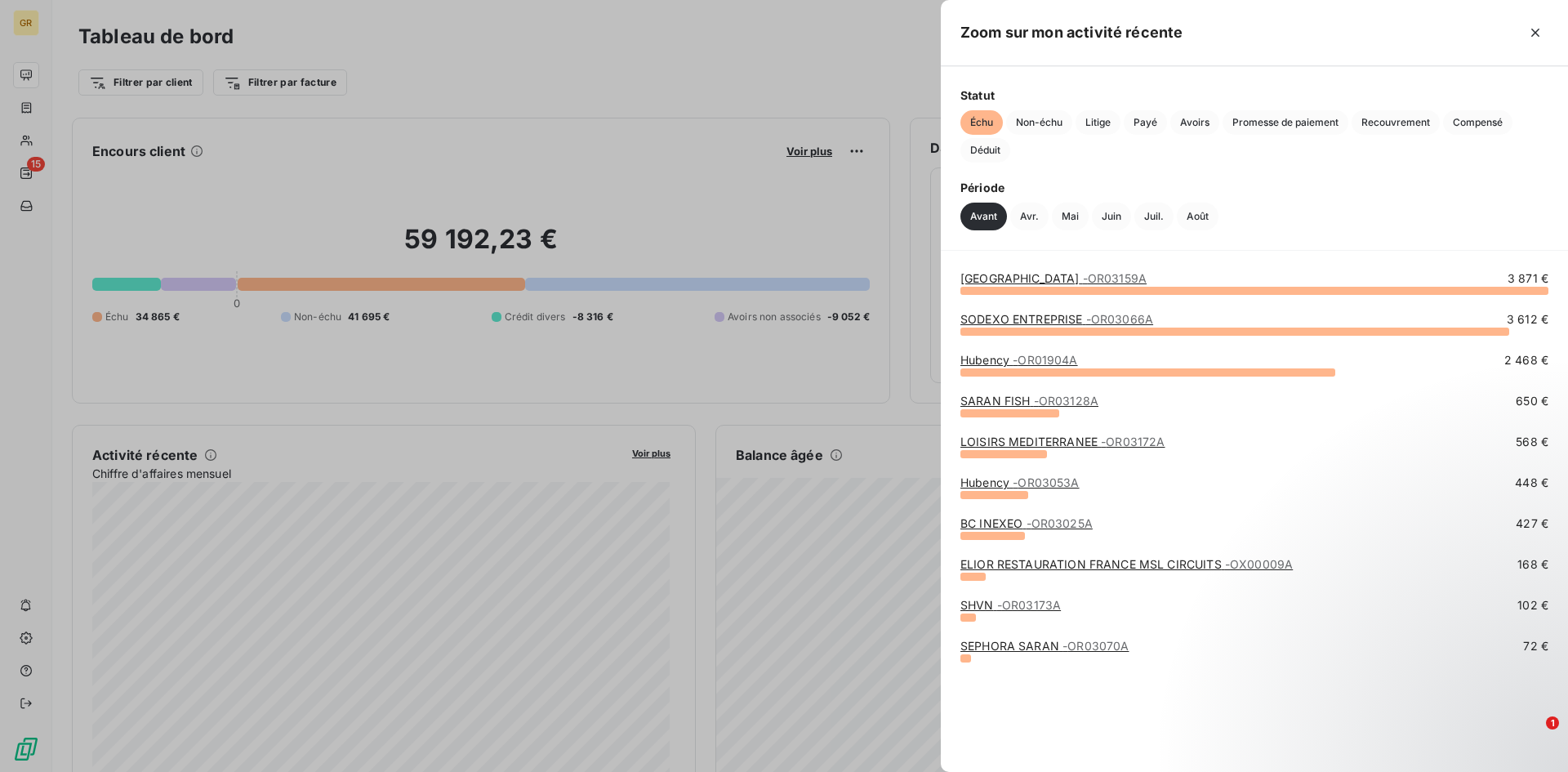
click at [1045, 276] on span "- OR03159A" at bounding box center [1115, 277] width 63 height 13
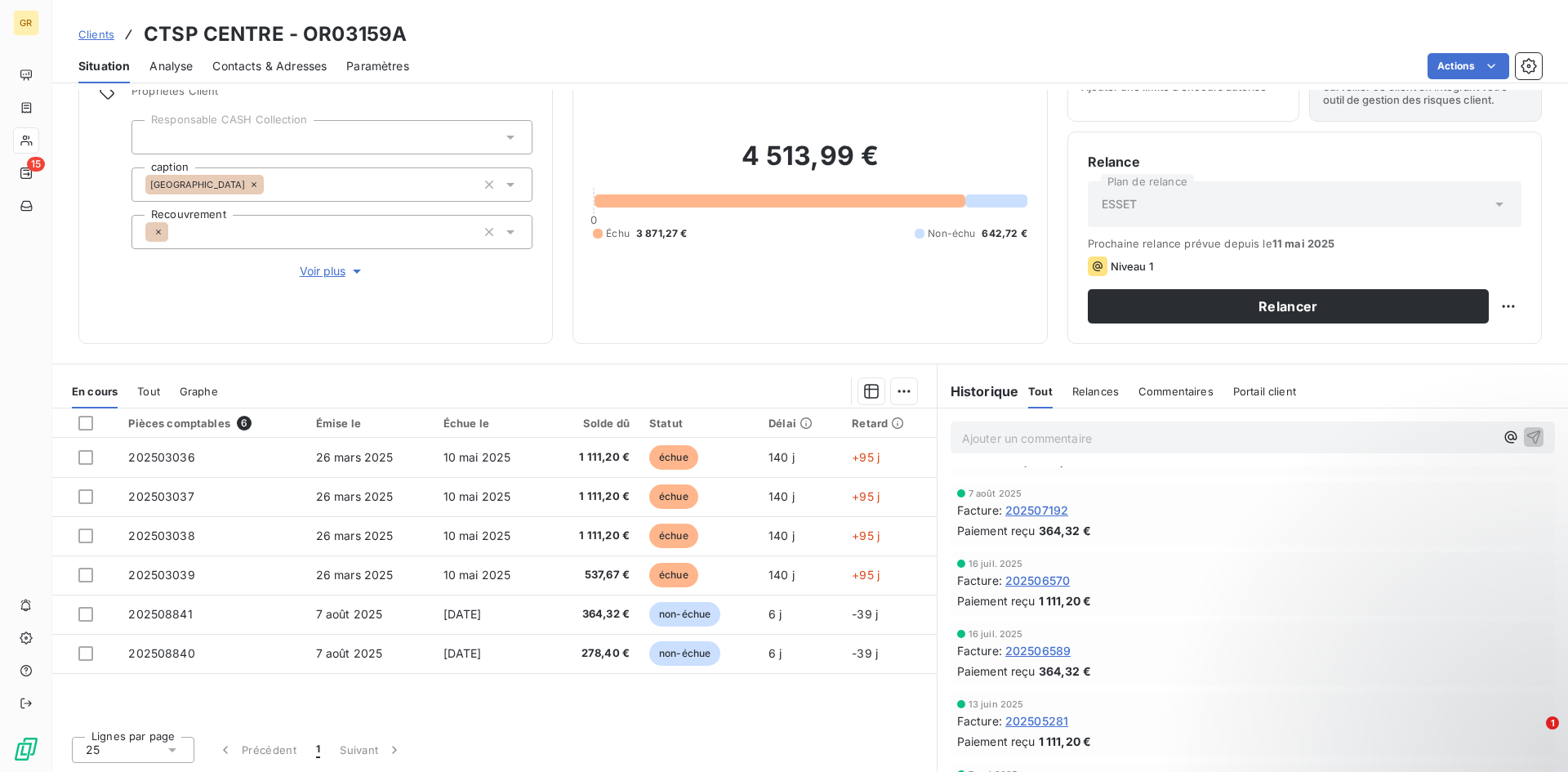
scroll to position [116, 0]
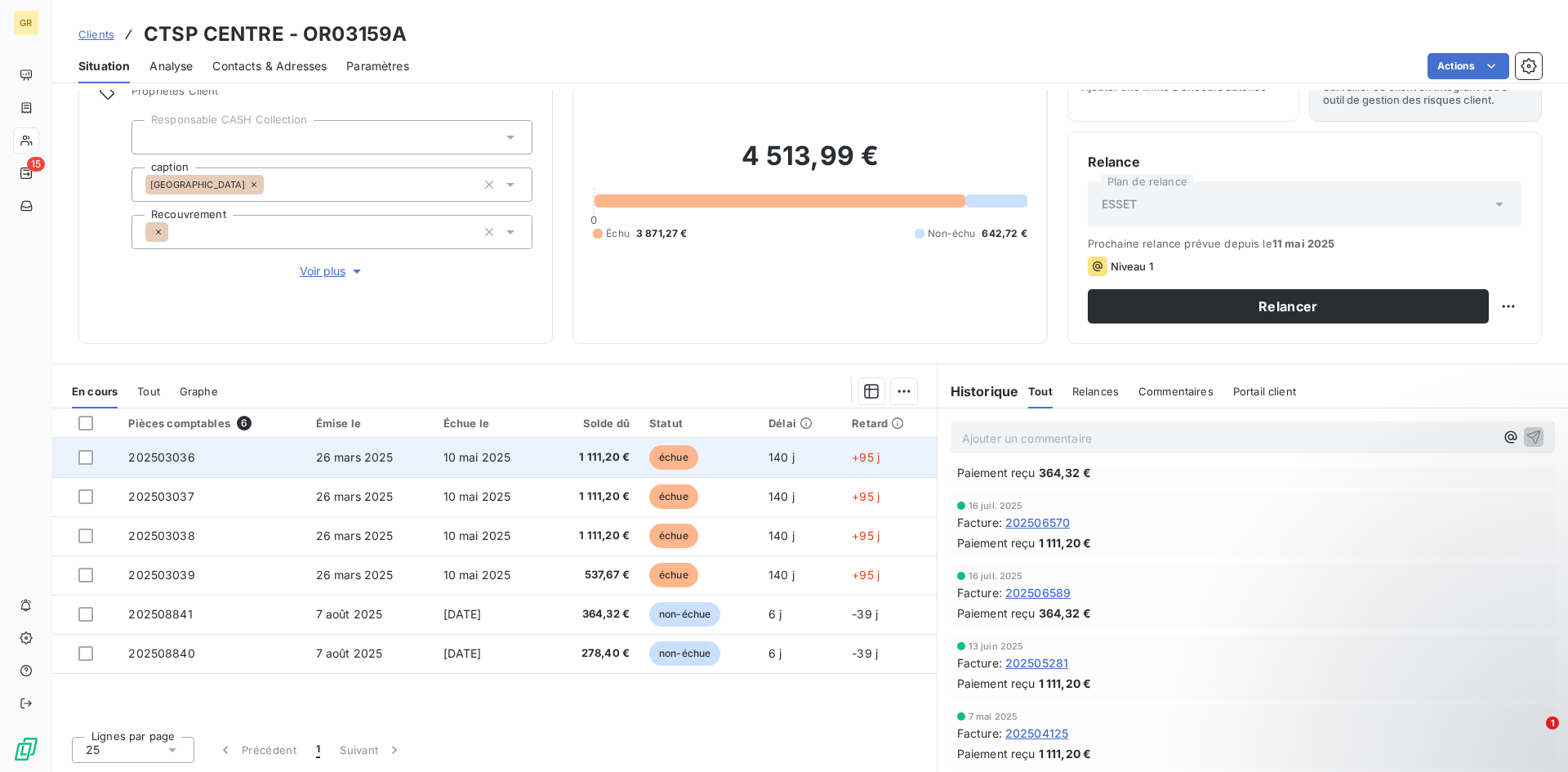
click at [422, 457] on td "26 mars 2025" at bounding box center [370, 457] width 128 height 39
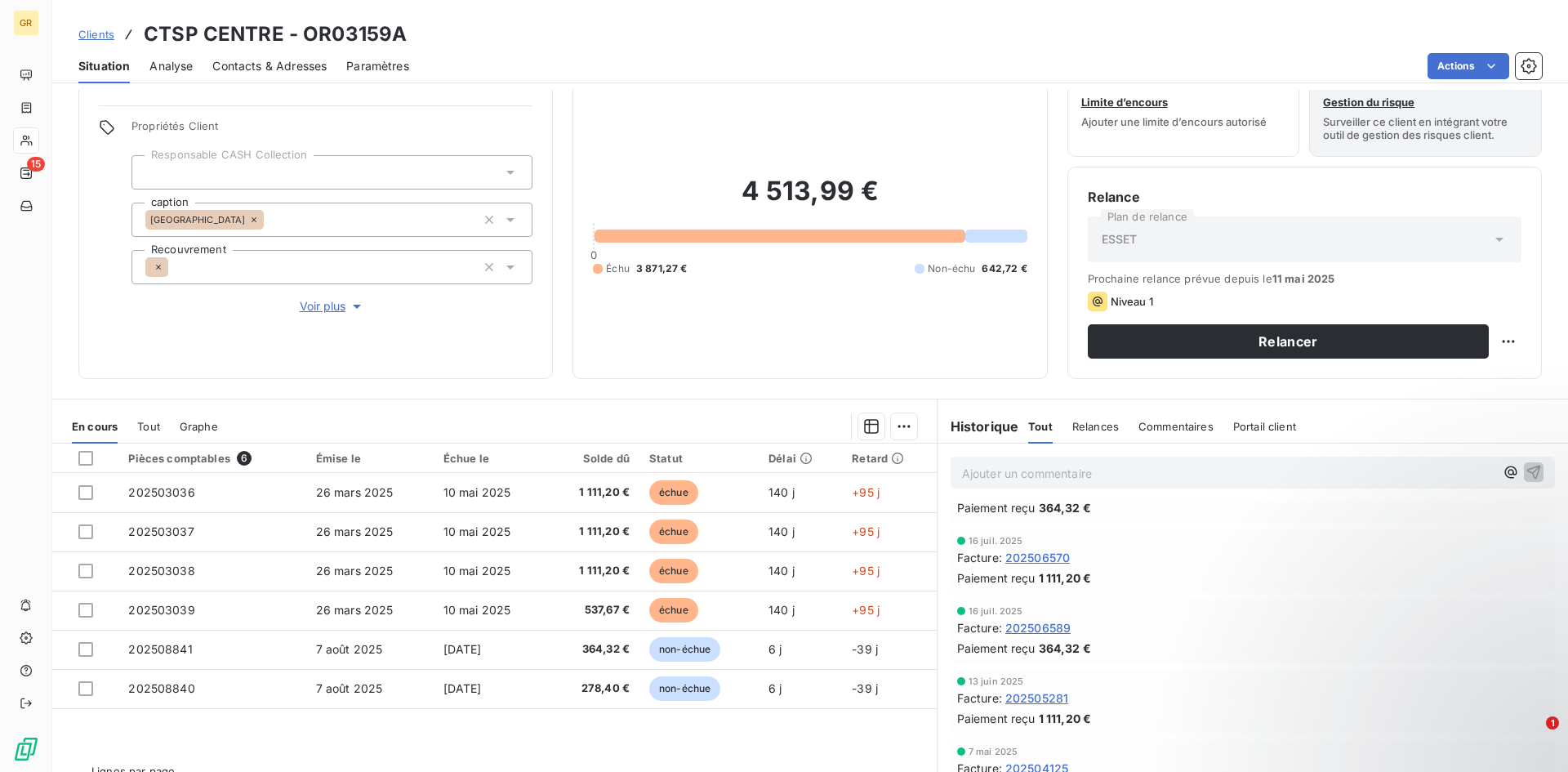
scroll to position [83, 0]
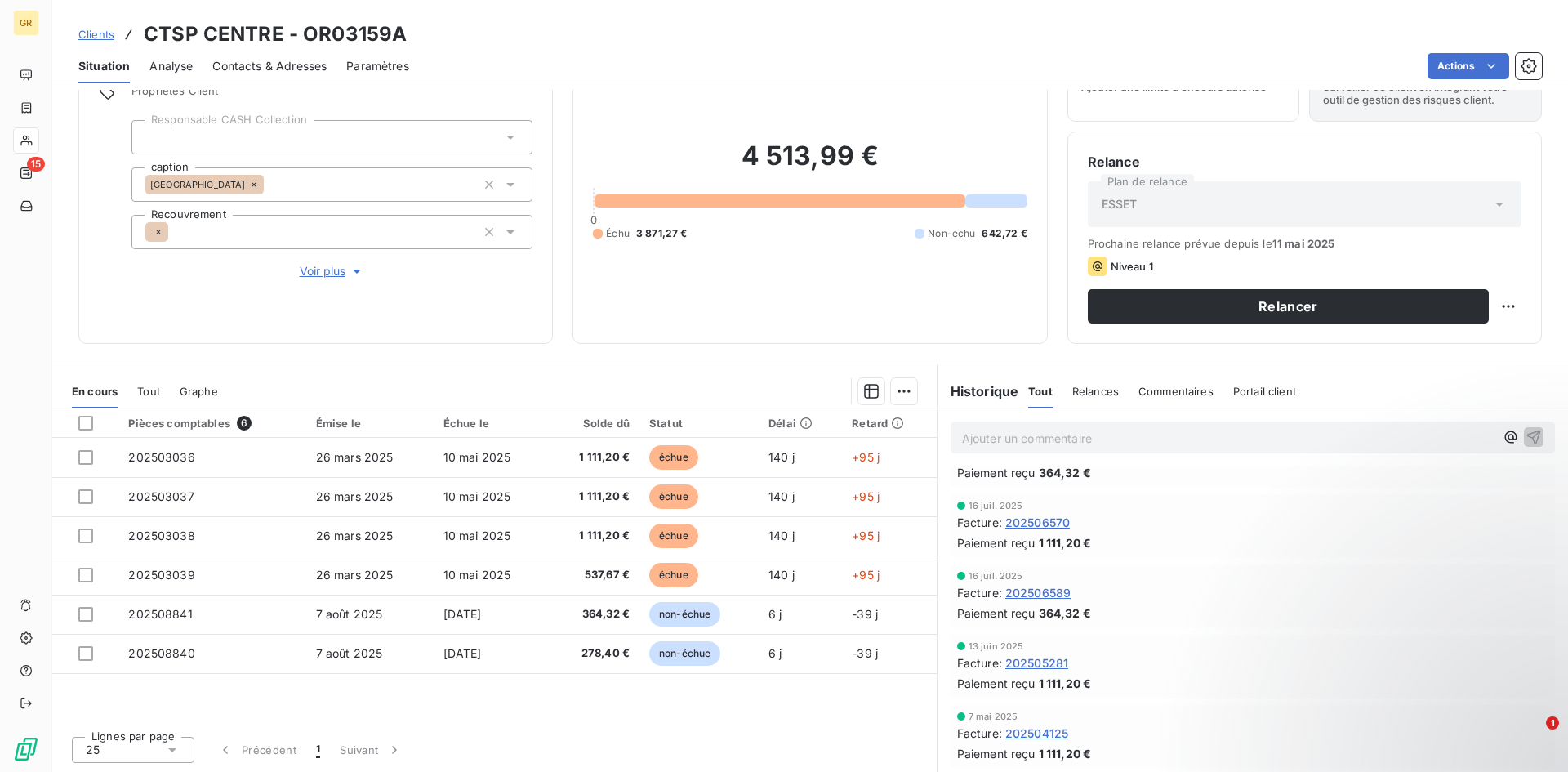
click at [1042, 477] on span "202506570" at bounding box center [1037, 522] width 64 height 17
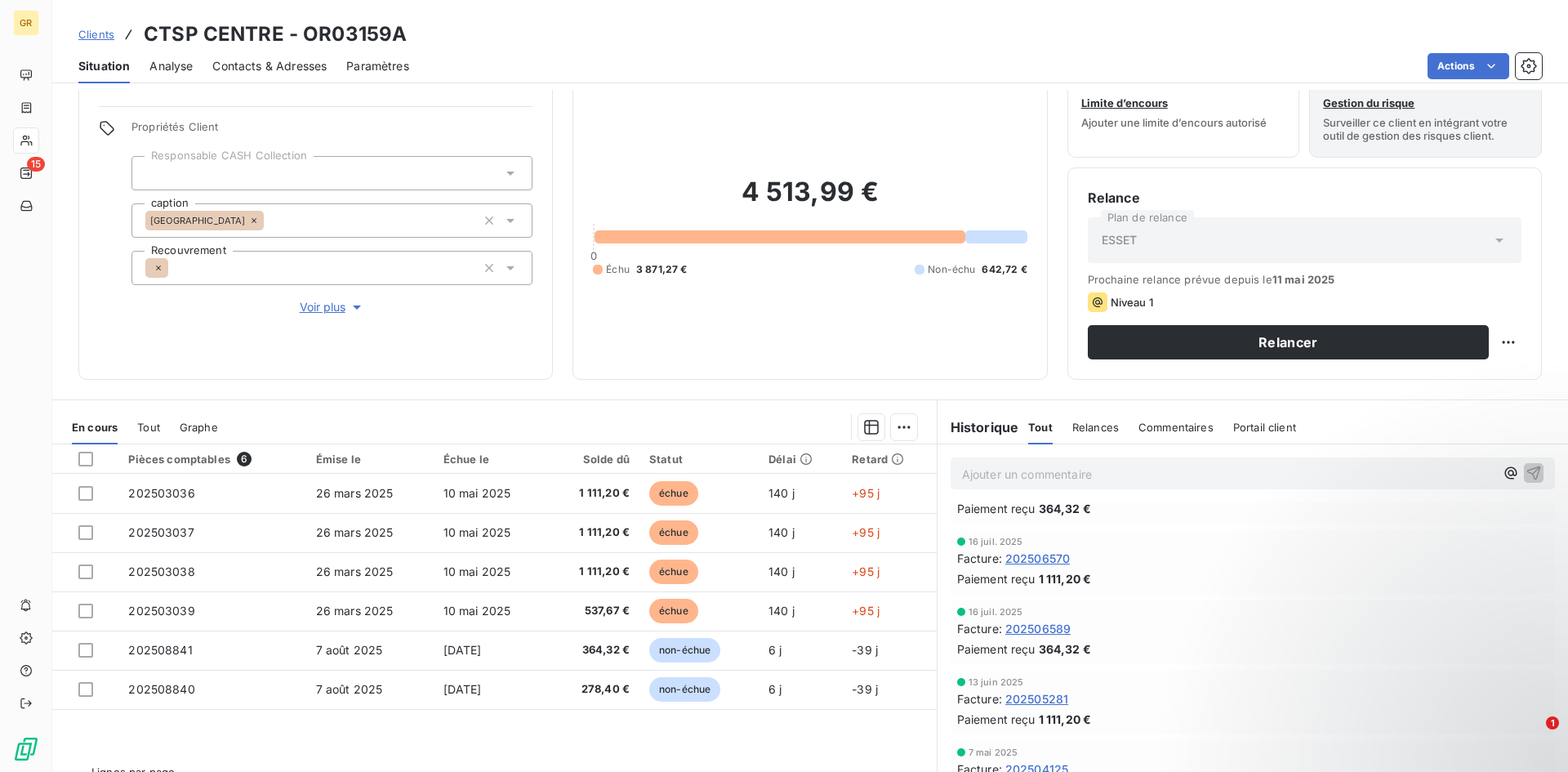
scroll to position [83, 0]
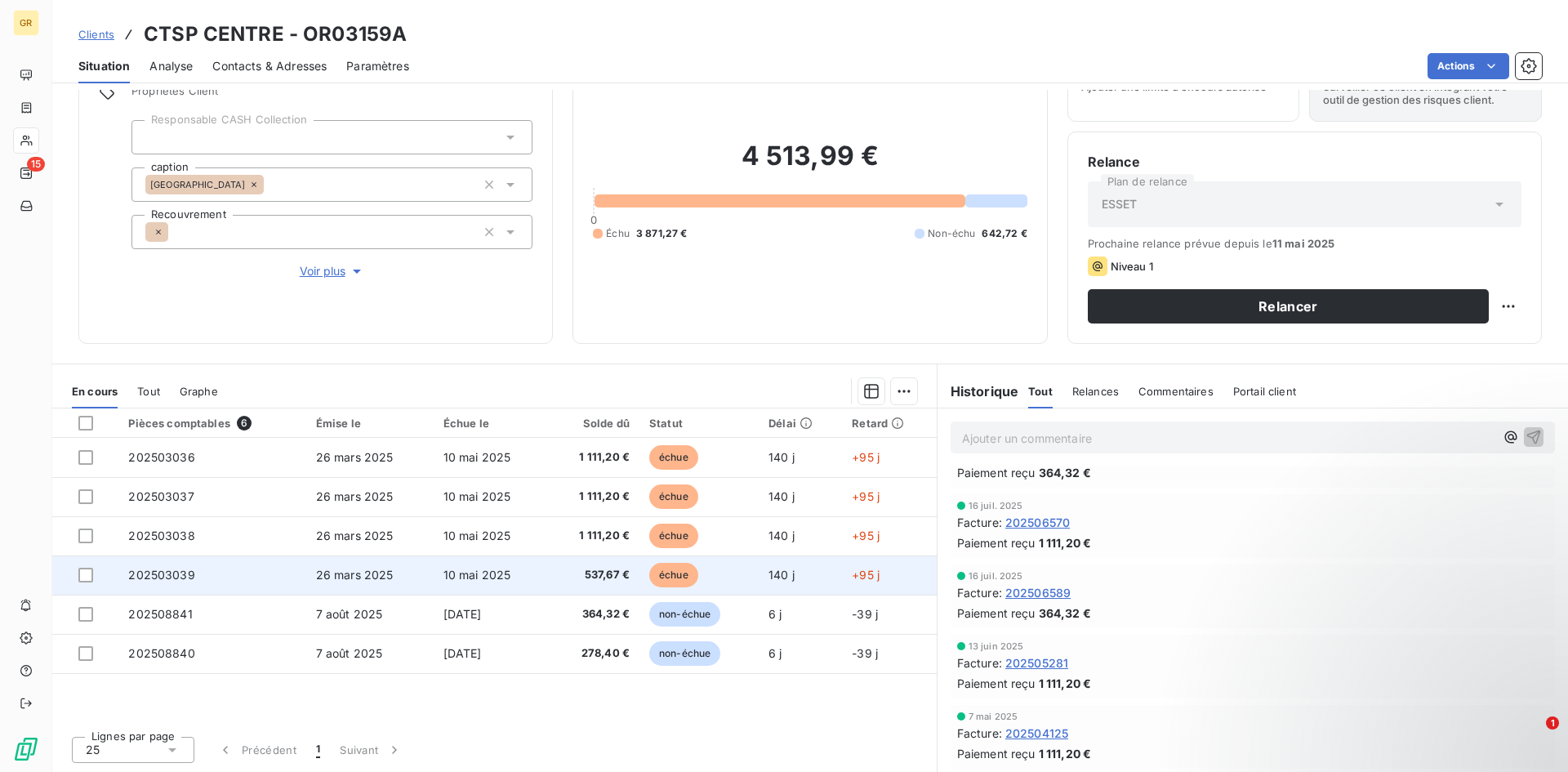
click at [341, 477] on span "26 mars 2025" at bounding box center [354, 574] width 78 height 13
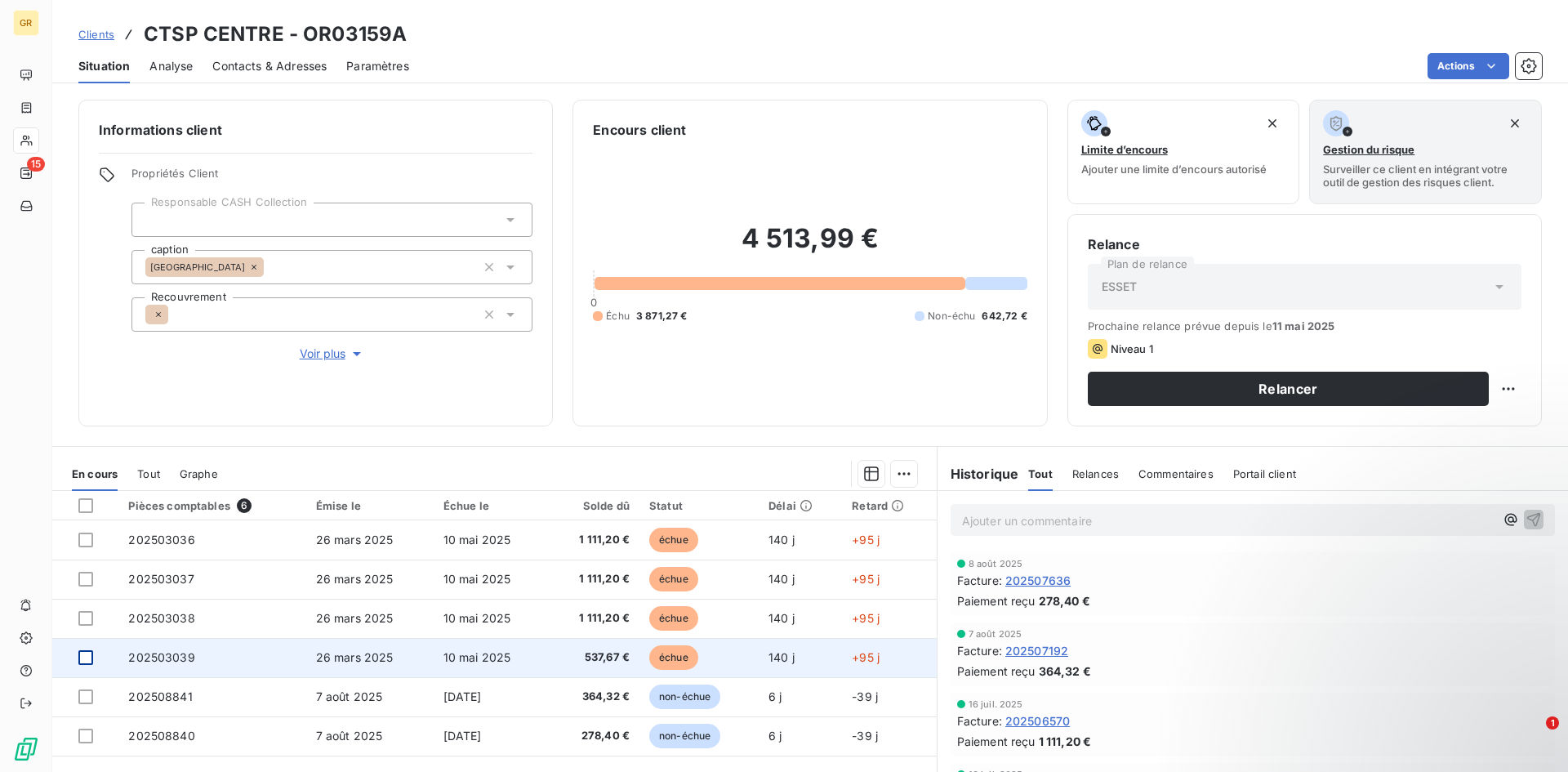
click at [84, 477] on div at bounding box center [85, 657] width 14 height 14
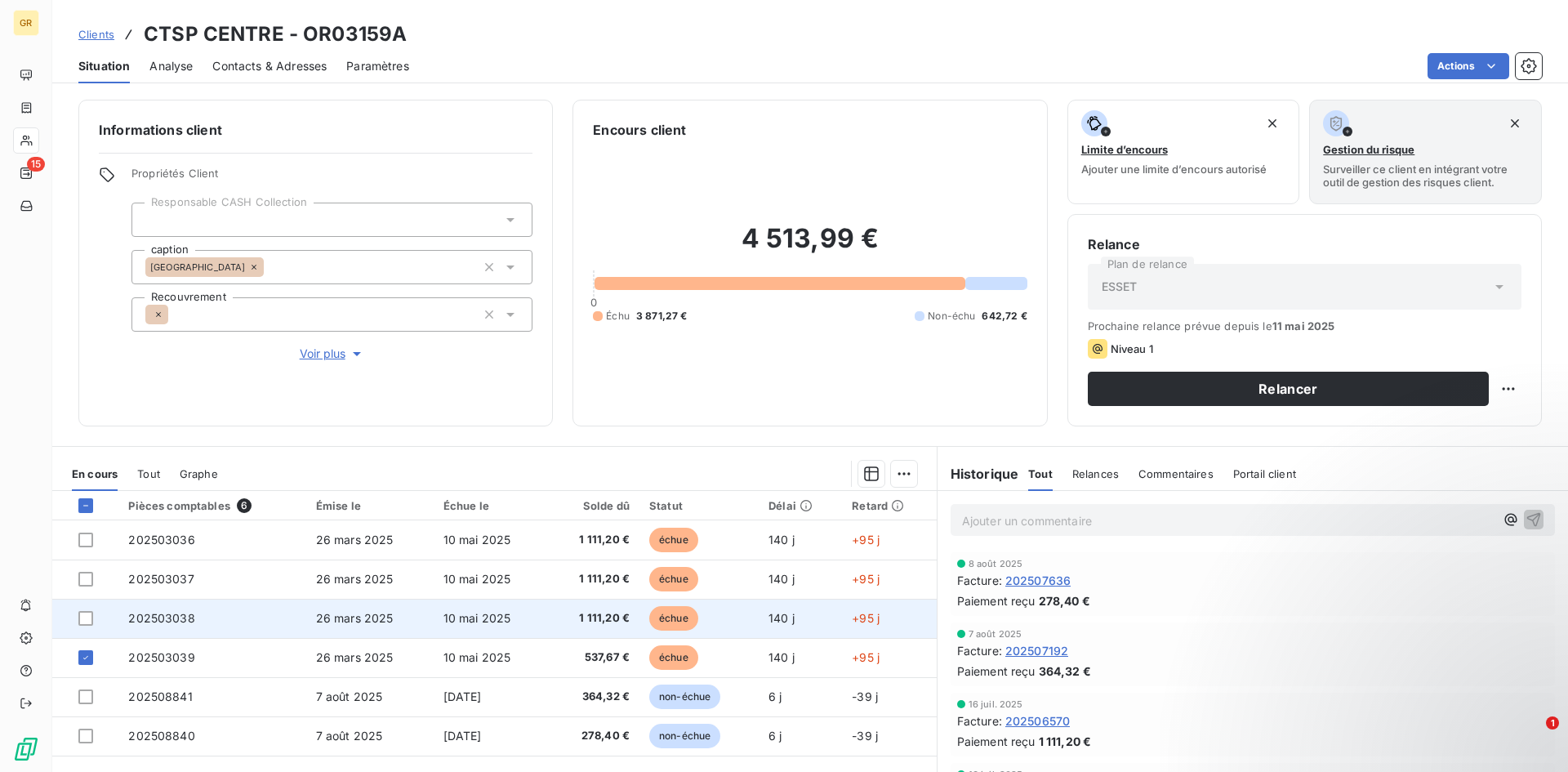
click at [85, 477] on td at bounding box center [84, 617] width 66 height 39
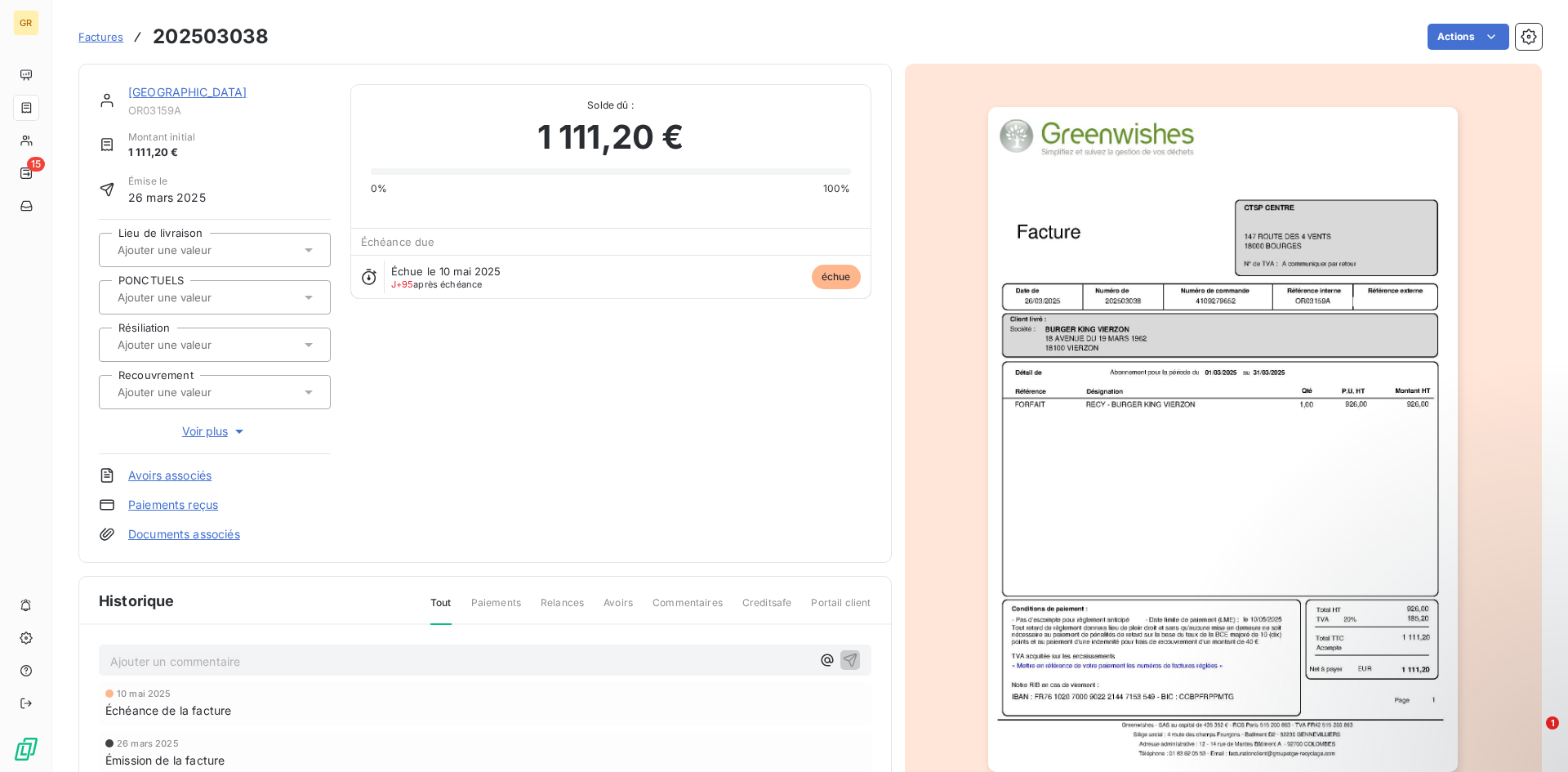
click at [114, 36] on span "Factures" at bounding box center [101, 36] width 45 height 13
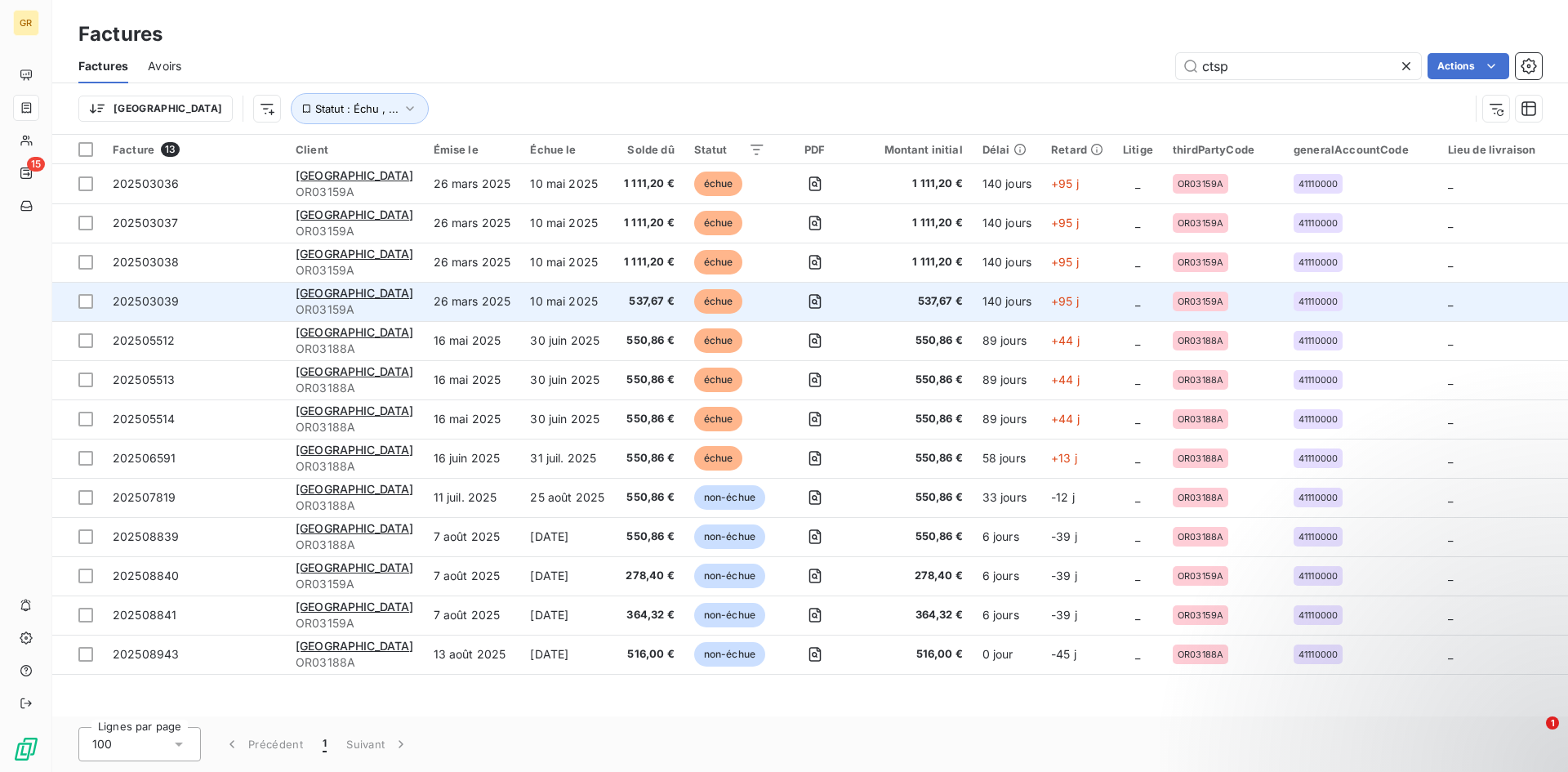
click at [384, 289] on td "CTSP CENTRE OR03159A" at bounding box center [355, 301] width 138 height 39
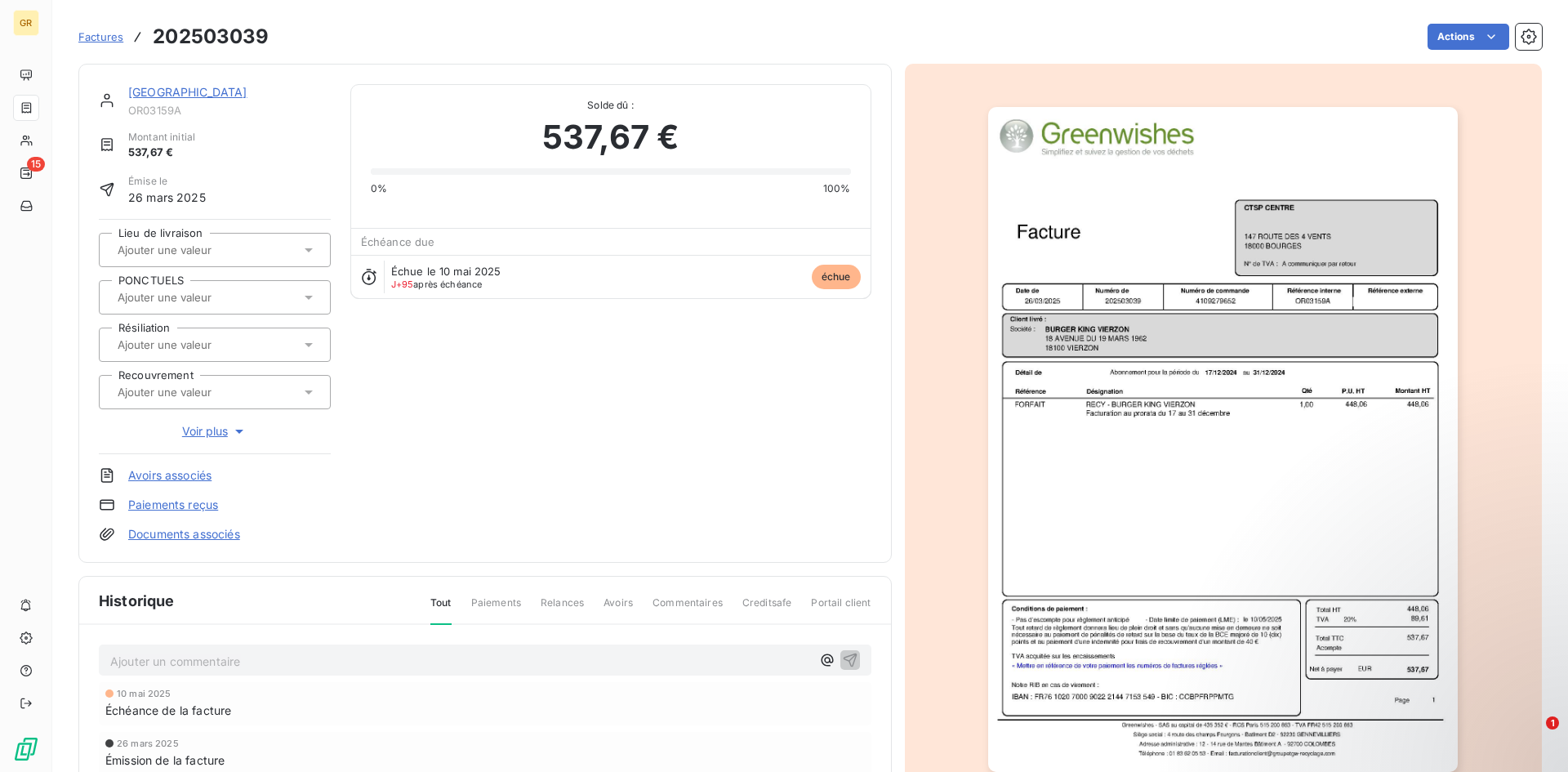
click at [118, 40] on span "Factures" at bounding box center [101, 36] width 45 height 13
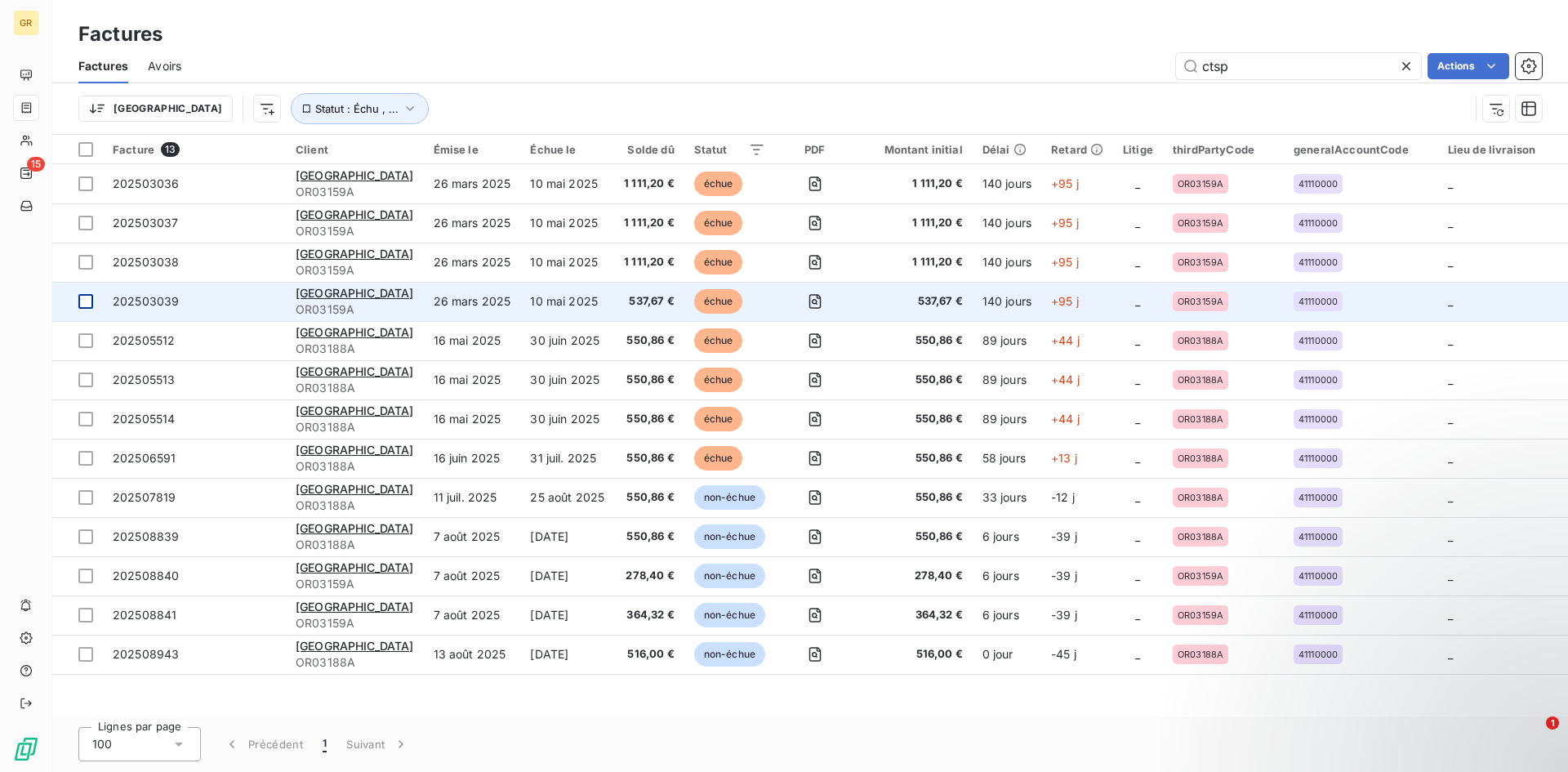
click at [87, 304] on div at bounding box center [85, 301] width 14 height 14
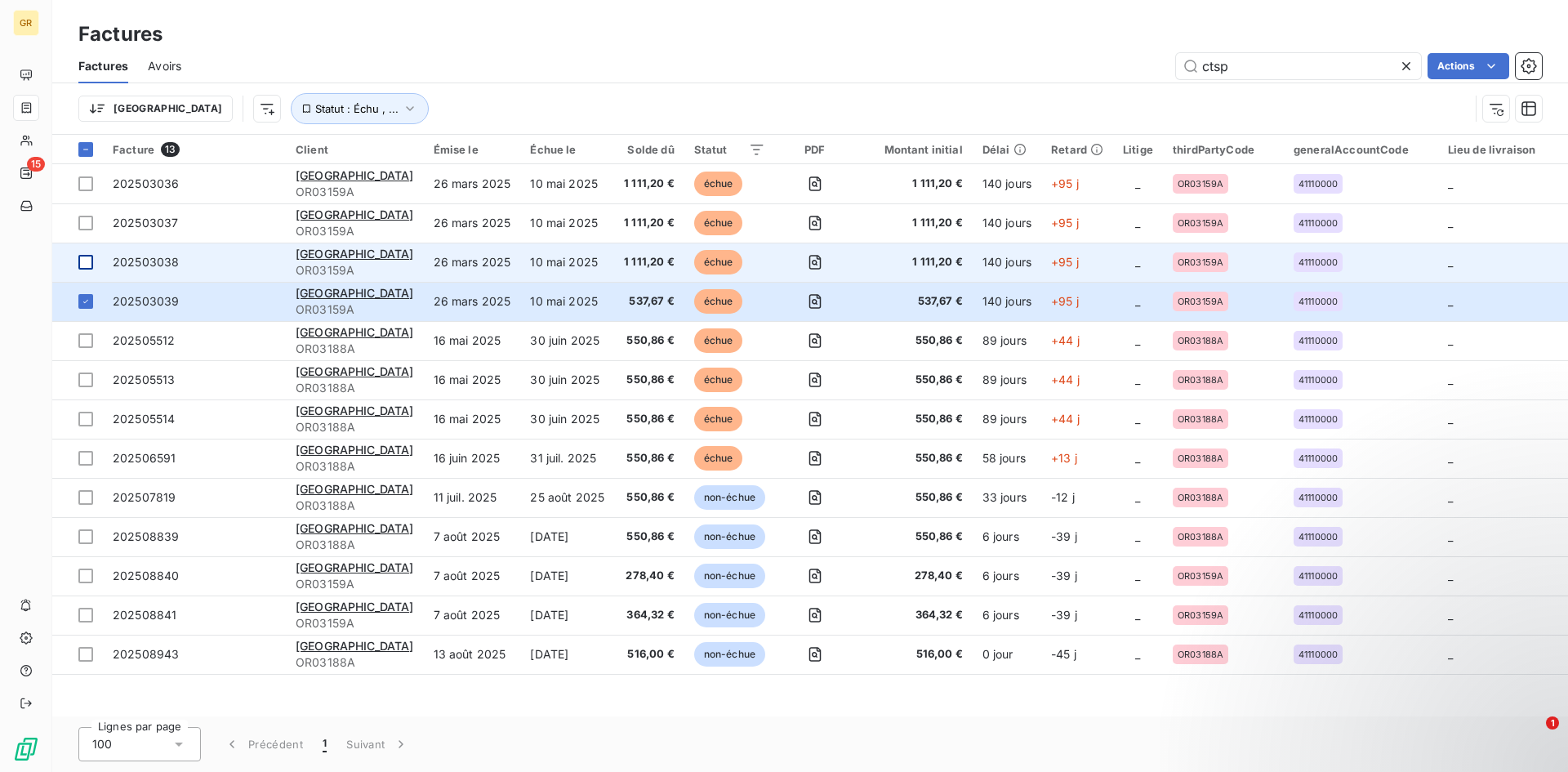
click at [83, 255] on div at bounding box center [85, 261] width 14 height 14
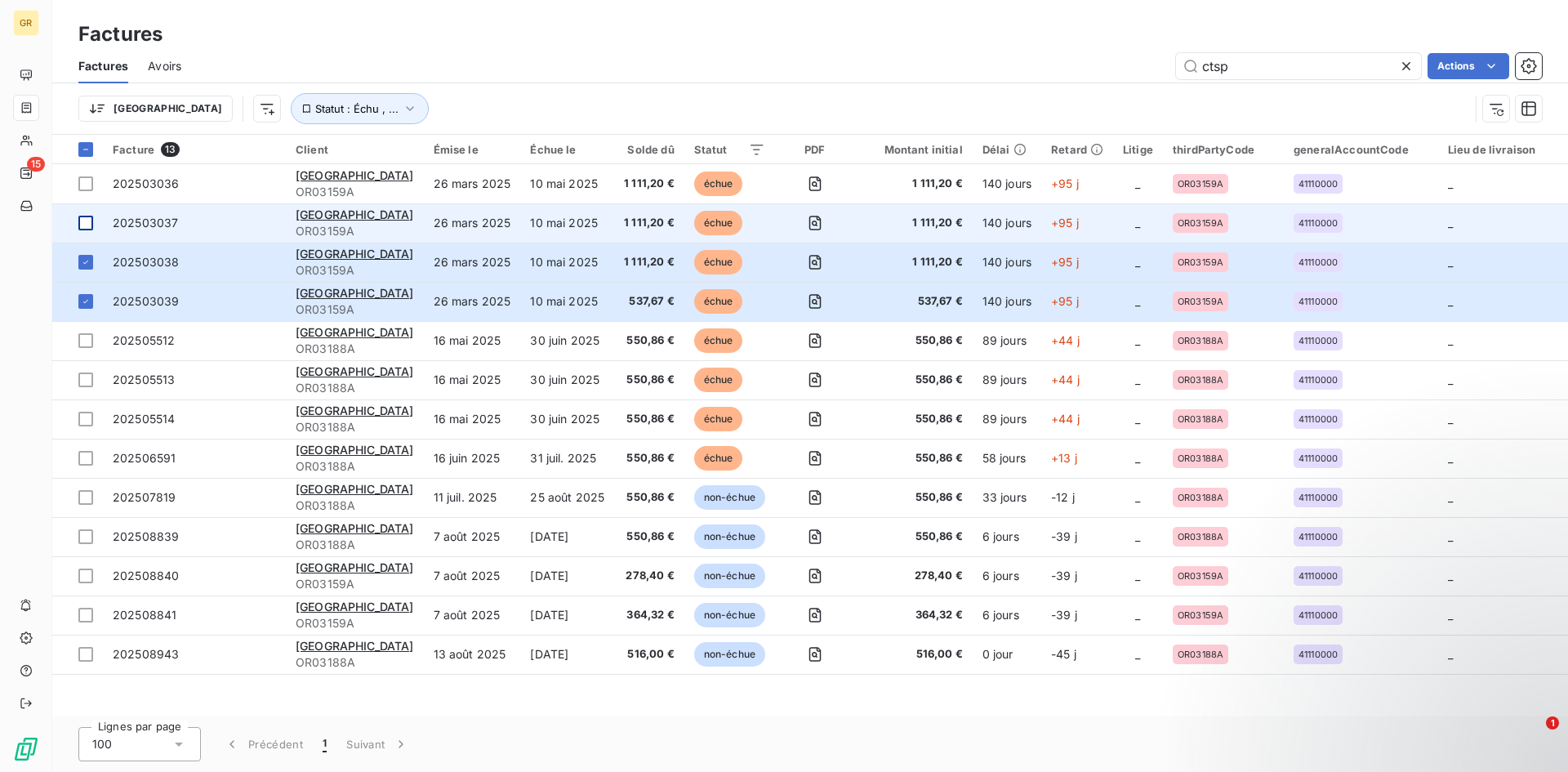
drag, startPoint x: 88, startPoint y: 221, endPoint x: 89, endPoint y: 179, distance: 42.0
click at [88, 221] on div at bounding box center [85, 222] width 14 height 14
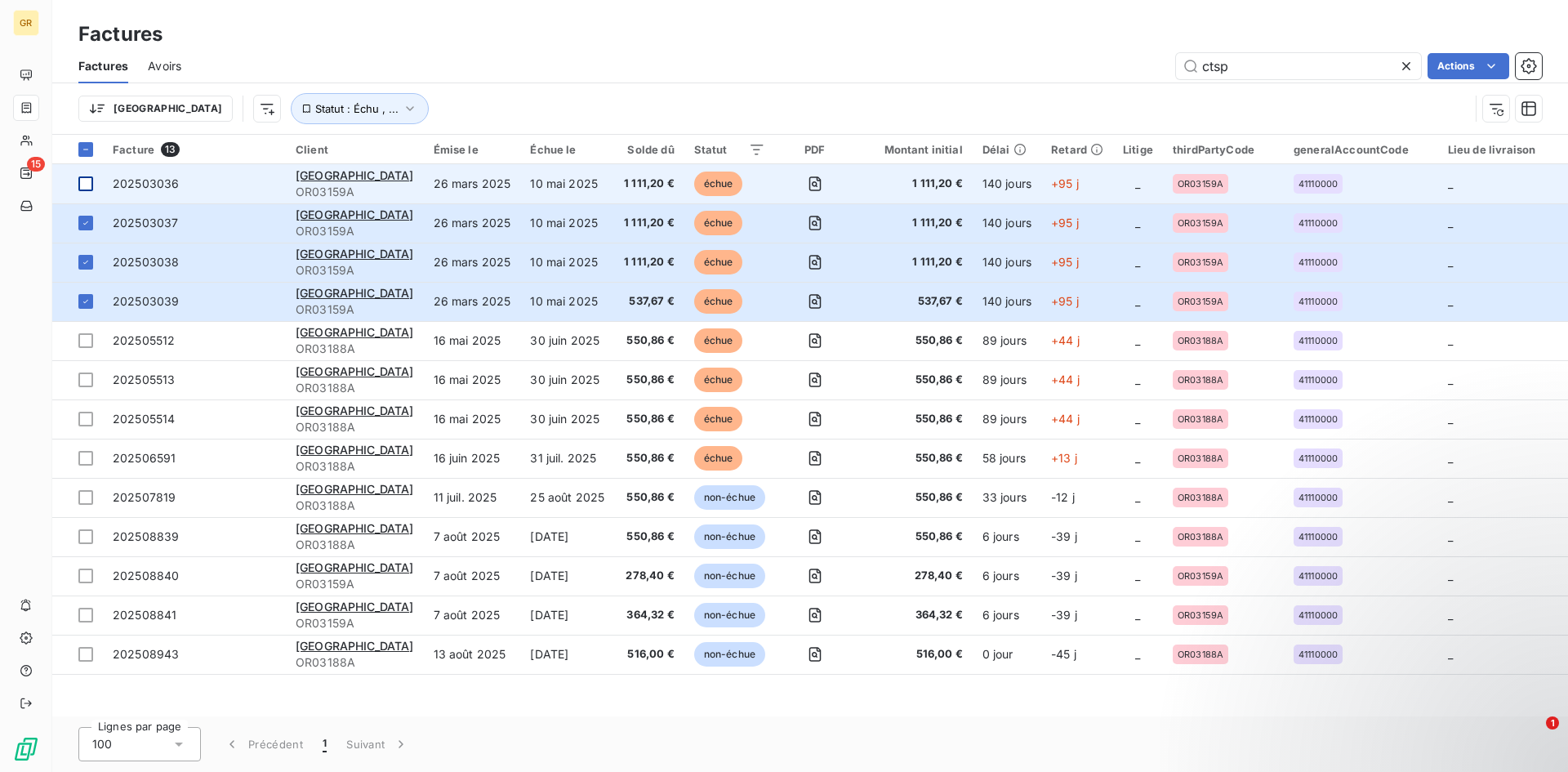
click at [89, 178] on div at bounding box center [85, 183] width 14 height 14
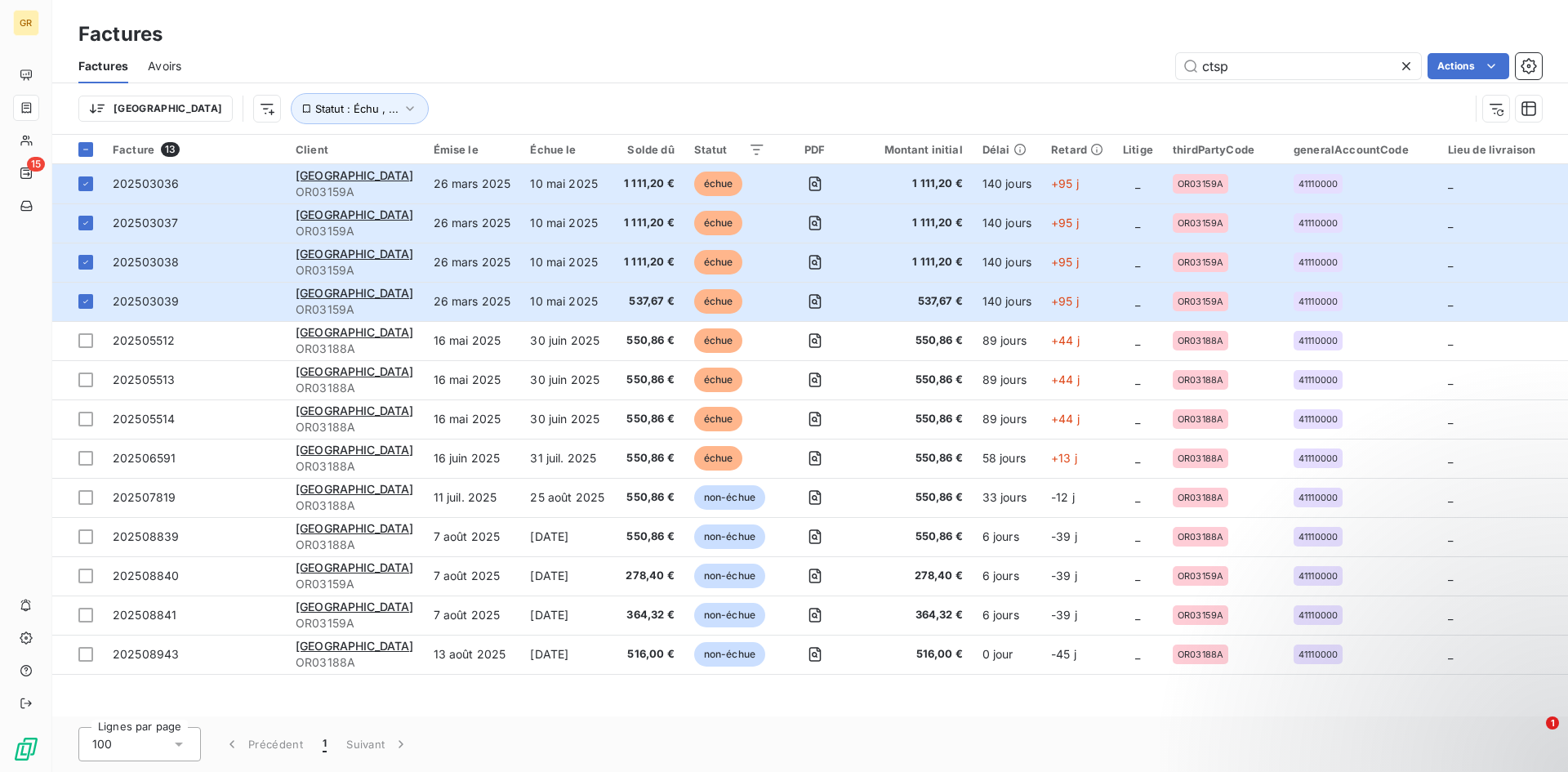
drag, startPoint x: 622, startPoint y: 231, endPoint x: 637, endPoint y: 104, distance: 127.9
click at [637, 104] on div "Trier Statut : Échu , ..." at bounding box center [774, 109] width 1390 height 31
click at [569, 93] on div "Trier Statut : Échu , ..." at bounding box center [774, 109] width 1390 height 31
click at [176, 68] on span "Avoirs" at bounding box center [164, 65] width 34 height 16
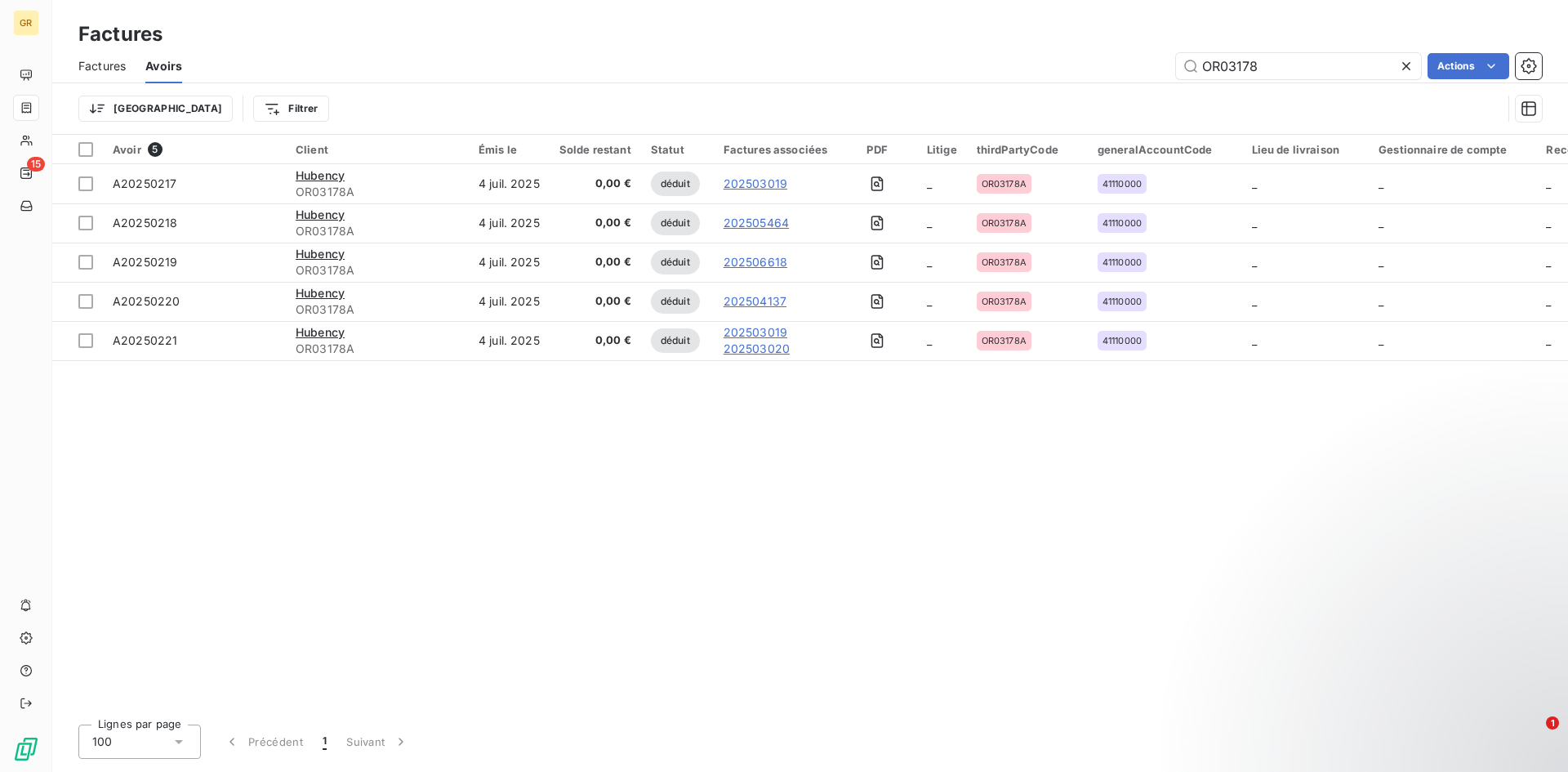
click at [109, 73] on span "Factures" at bounding box center [102, 65] width 47 height 16
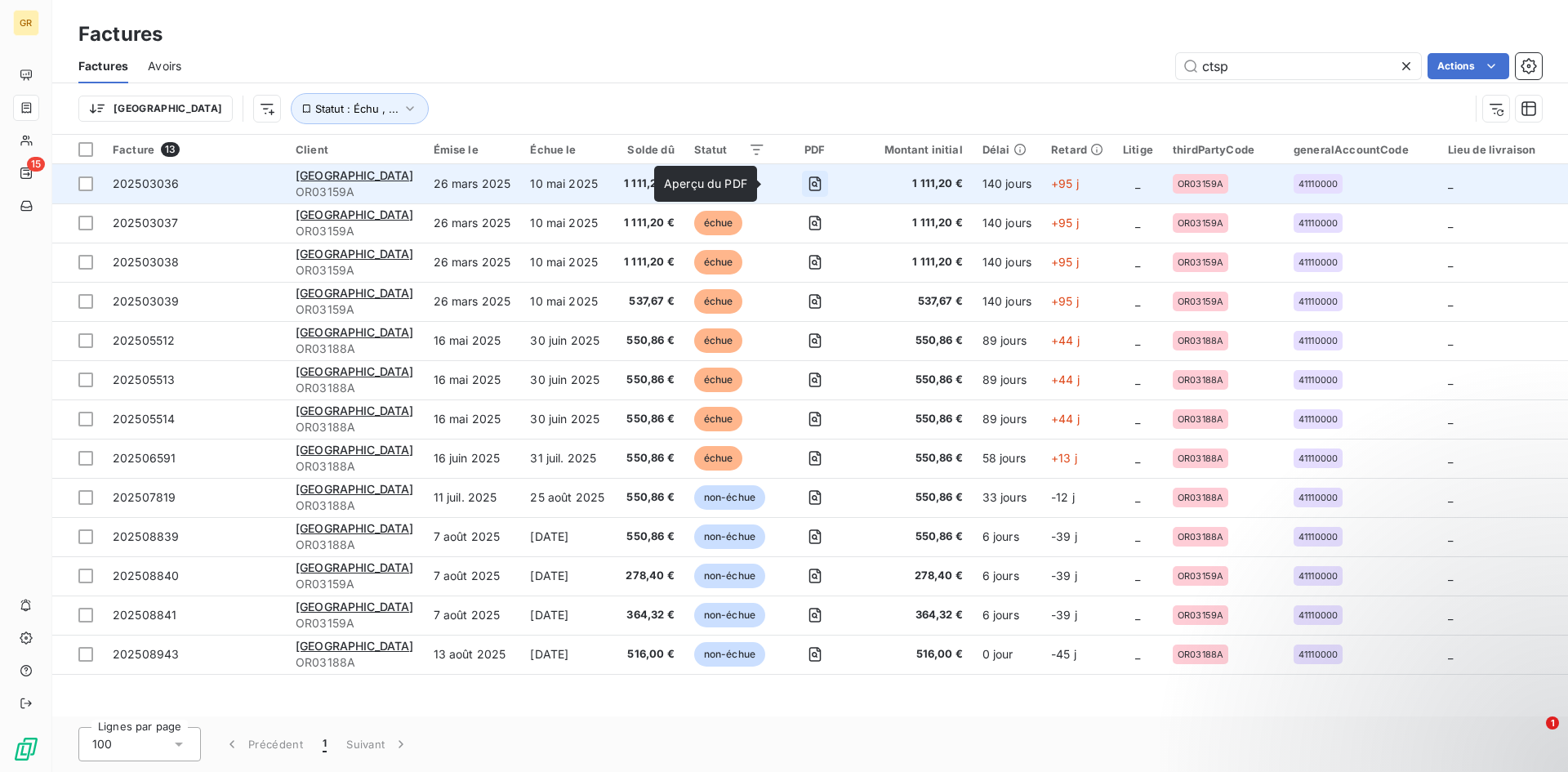
click at [809, 180] on icon "button" at bounding box center [815, 183] width 12 height 14
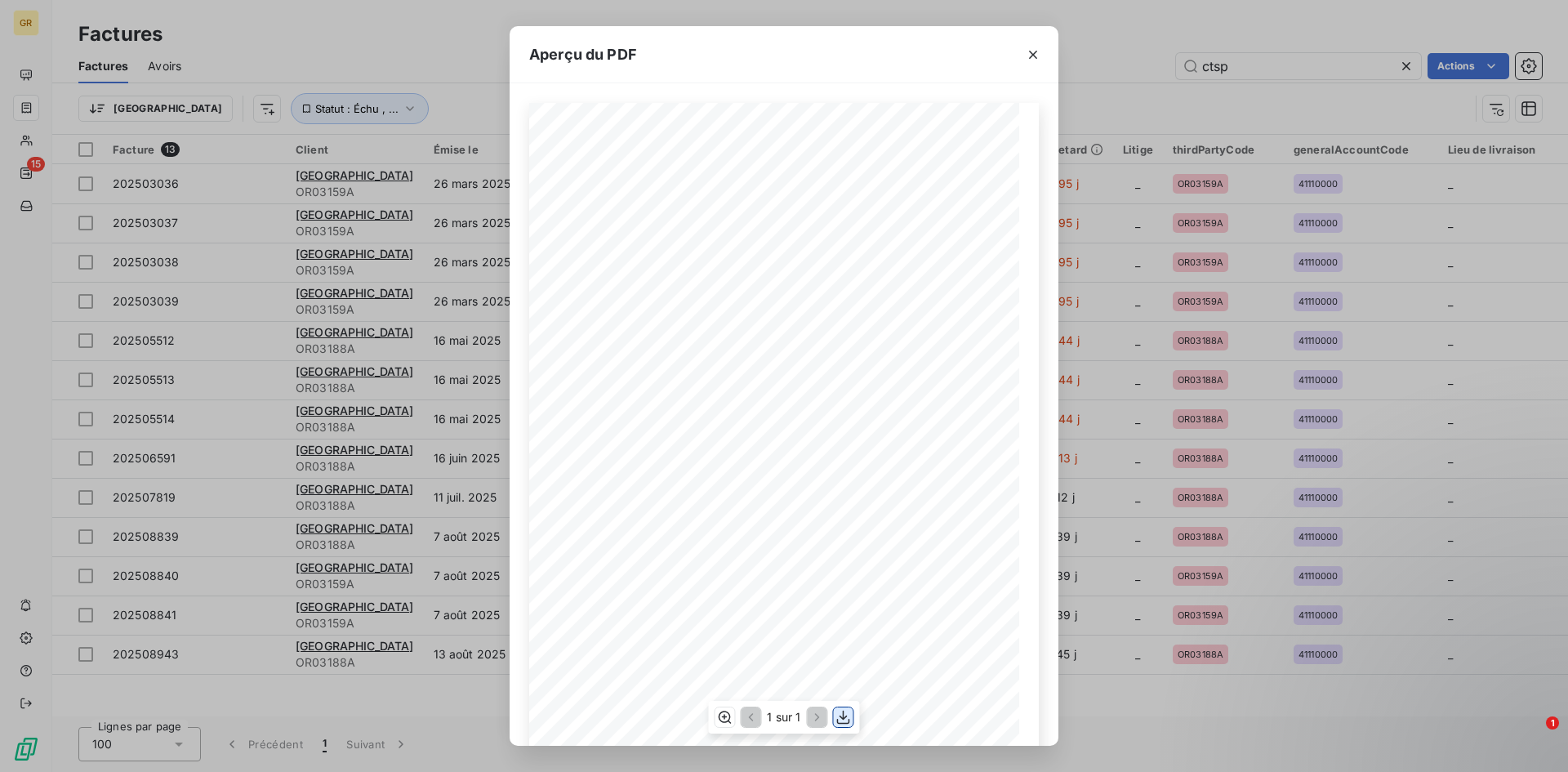
click at [837, 477] on icon "button" at bounding box center [843, 716] width 16 height 16
drag, startPoint x: 1165, startPoint y: 21, endPoint x: 1143, endPoint y: 26, distance: 22.6
click at [1045, 21] on div "Aperçu du PDF Référence interne Numéro de Date de Numéro de commande Référence …" at bounding box center [784, 386] width 1568 height 772
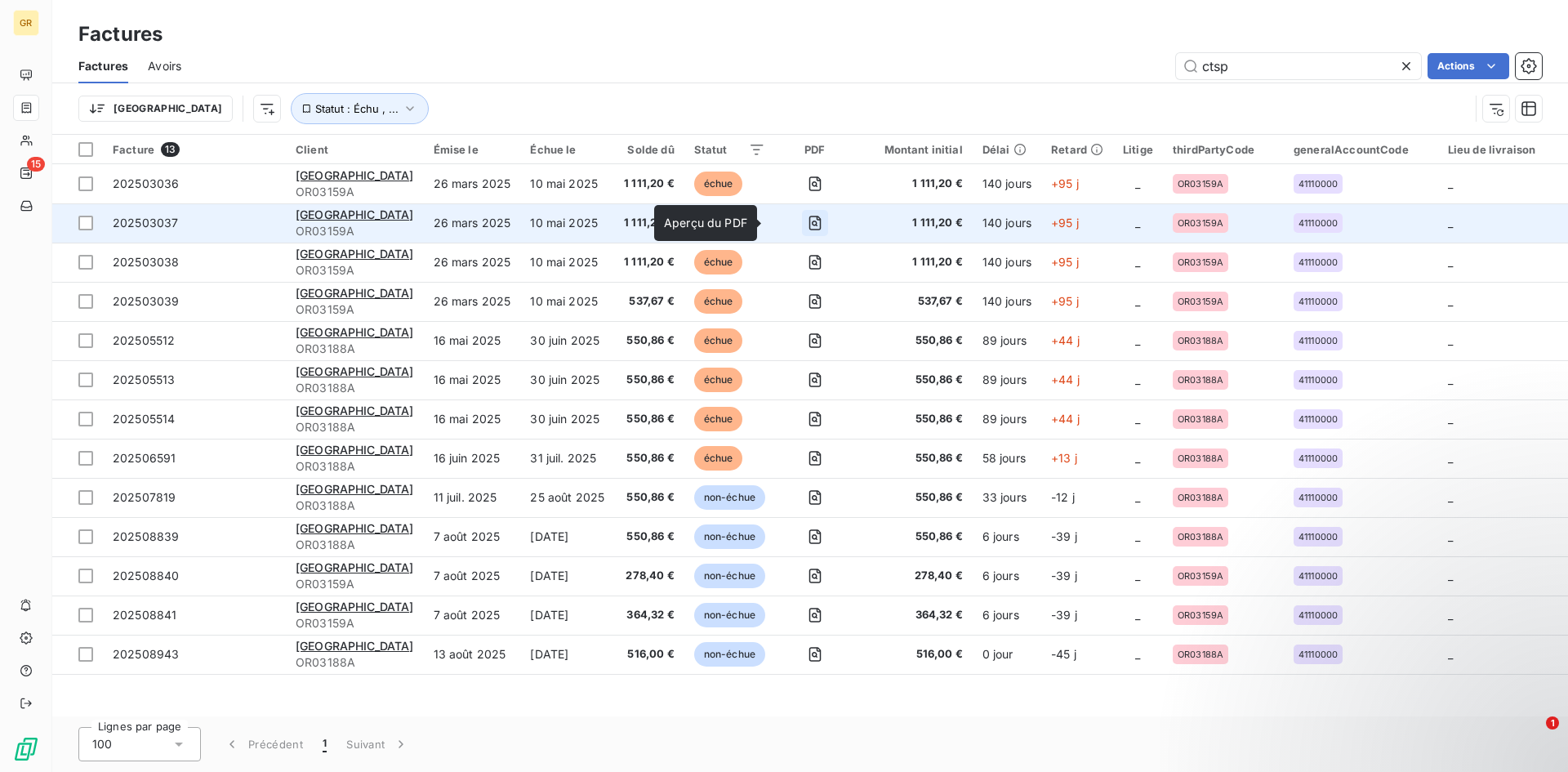
click at [807, 219] on icon "button" at bounding box center [814, 223] width 16 height 16
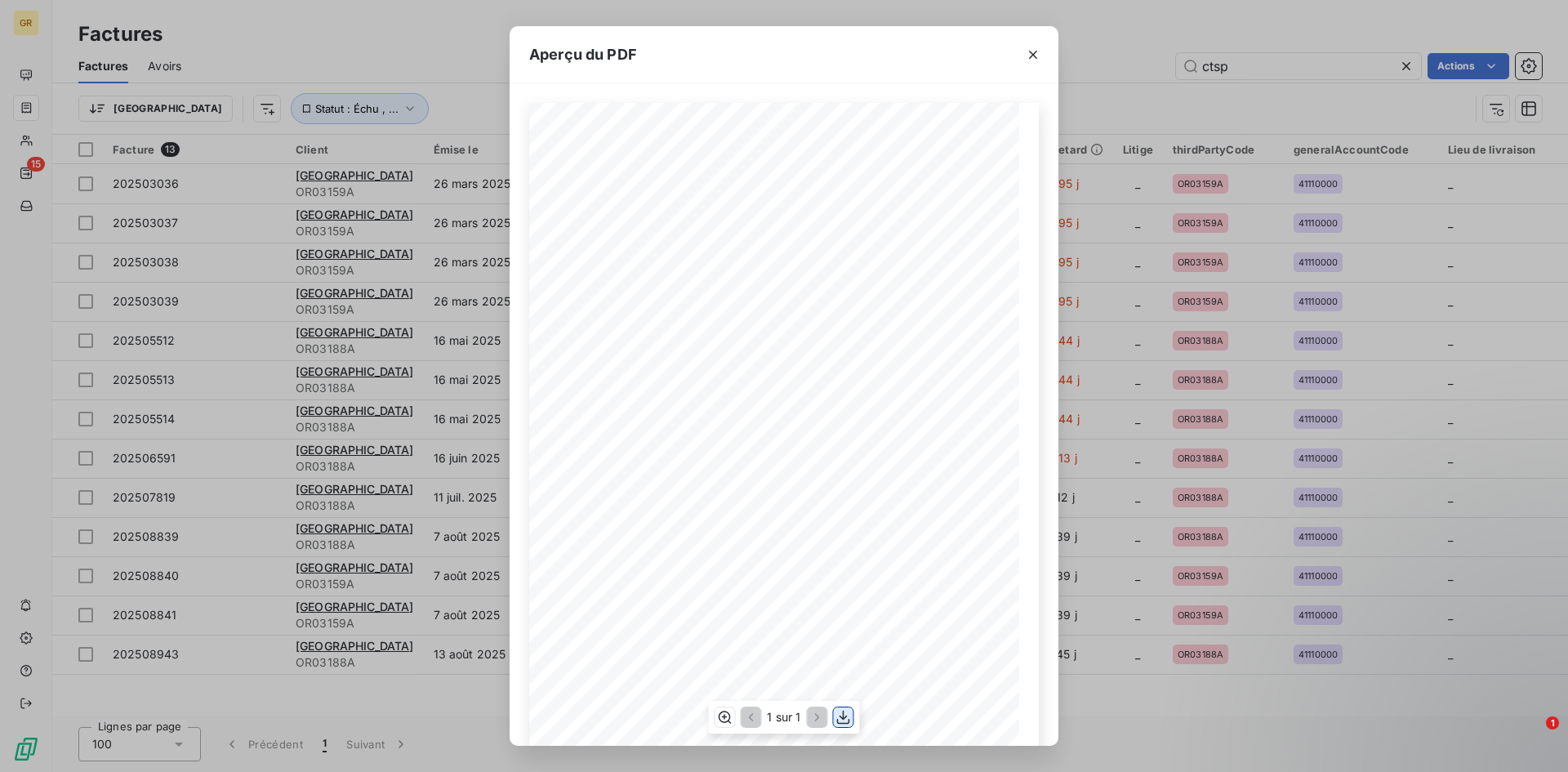
click at [838, 477] on icon "button" at bounding box center [843, 716] width 16 height 16
click at [1045, 54] on div "Aperçu du PDF Référence interne Numéro de Date de Numéro de commande Référence …" at bounding box center [784, 386] width 1568 height 772
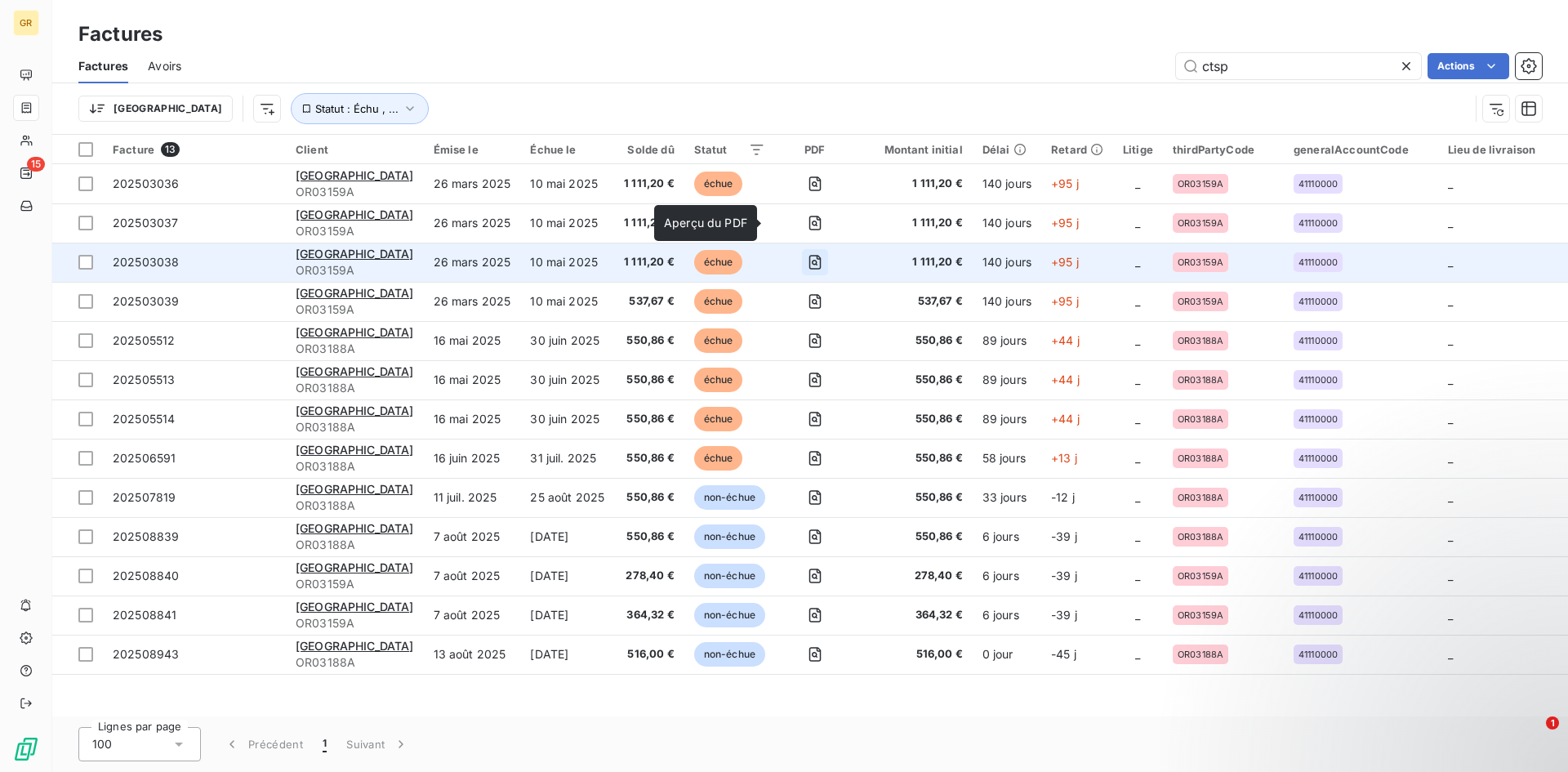
click at [811, 261] on icon "button" at bounding box center [814, 262] width 6 height 6
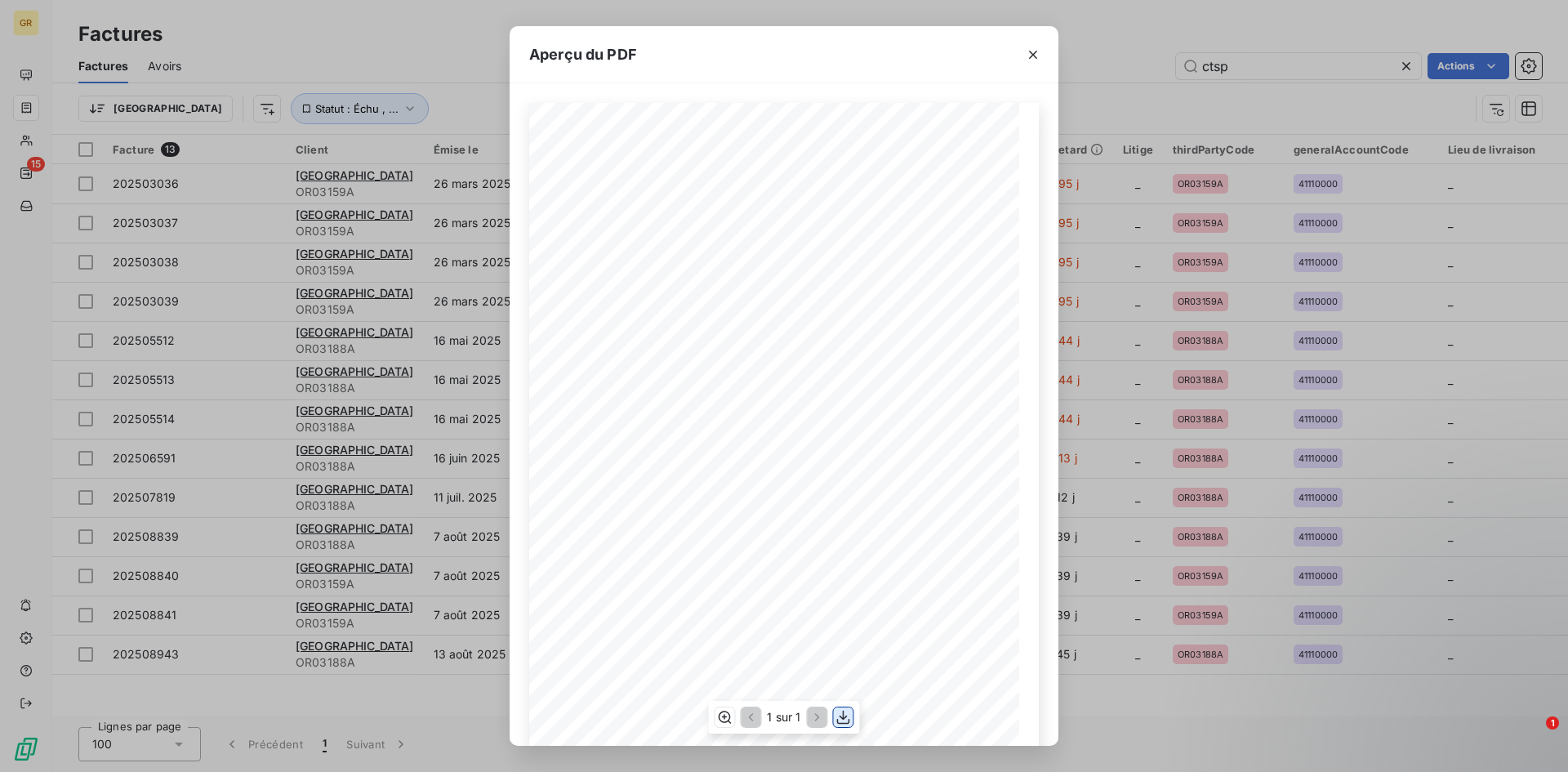
click at [843, 477] on icon "button" at bounding box center [844, 716] width 13 height 13
click at [1045, 46] on div "Aperçu du PDF Référence interne Numéro de Date de Numéro de commande Référence …" at bounding box center [784, 386] width 1568 height 772
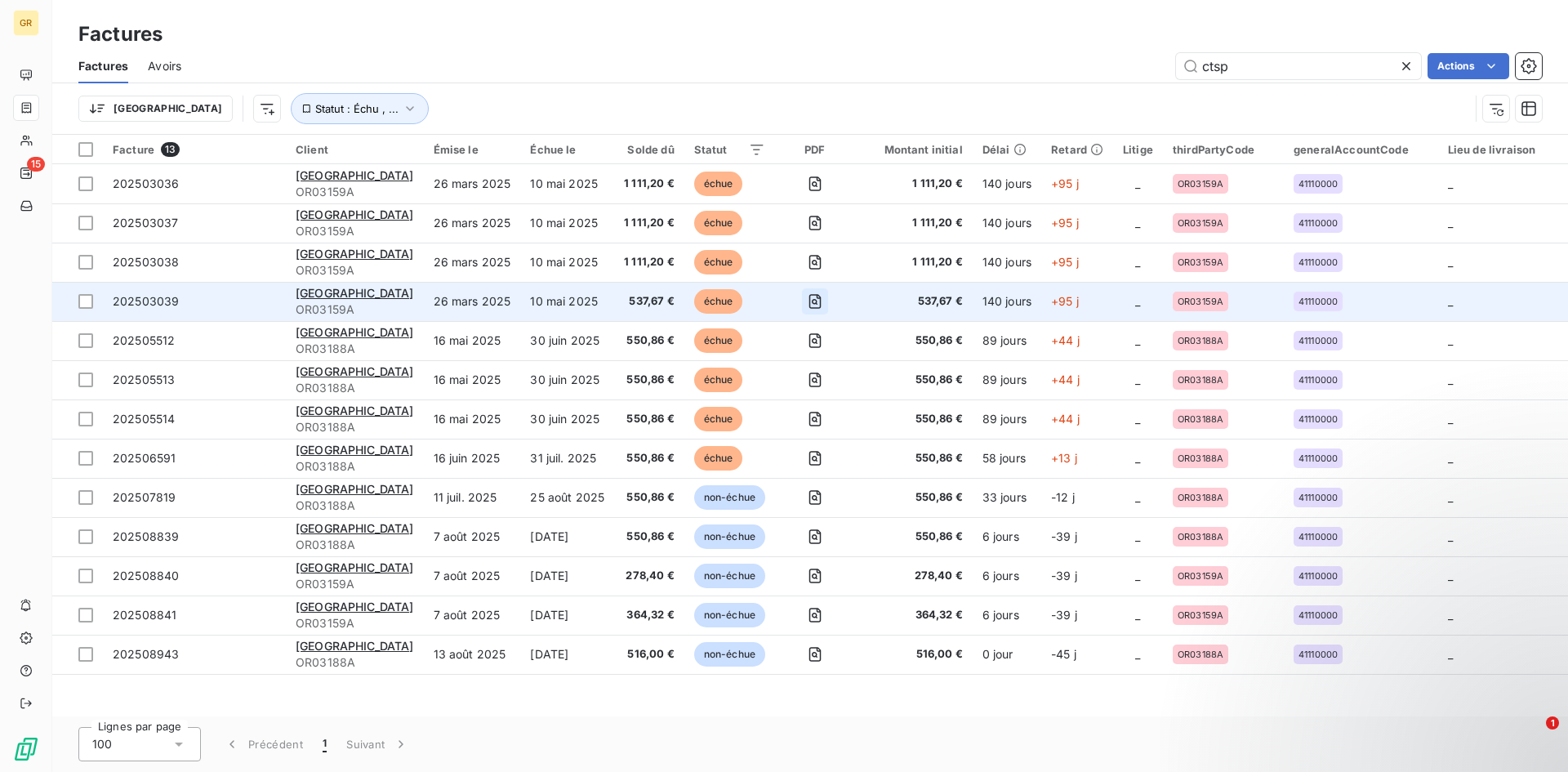
click at [807, 299] on icon "button" at bounding box center [814, 301] width 16 height 16
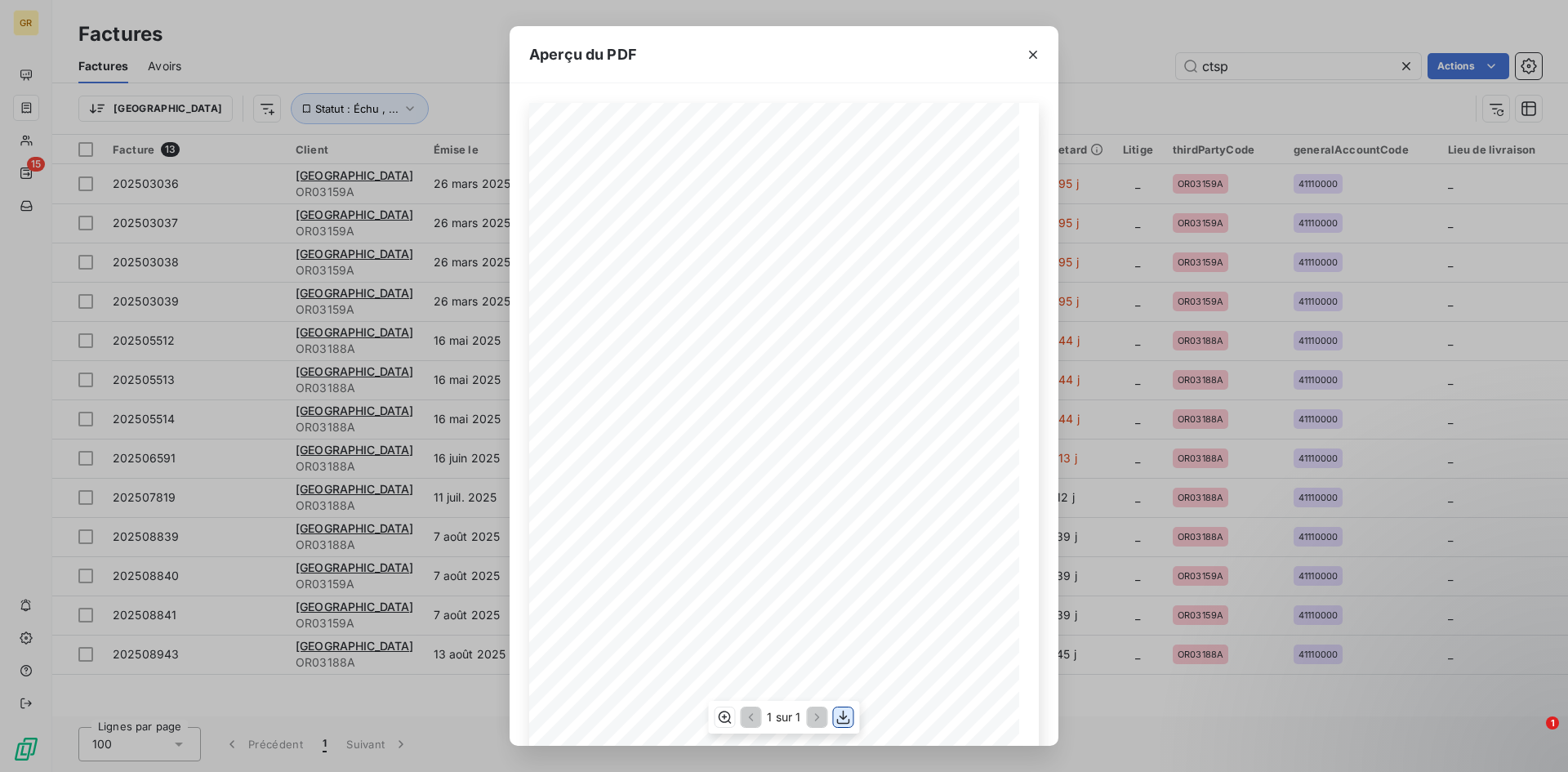
click at [843, 477] on button "button" at bounding box center [843, 716] width 19 height 19
click at [1045, 80] on div "Aperçu du PDF Référence interne Numéro de Date de Numéro de commande Référence …" at bounding box center [784, 386] width 1568 height 772
